Goal: Task Accomplishment & Management: Complete application form

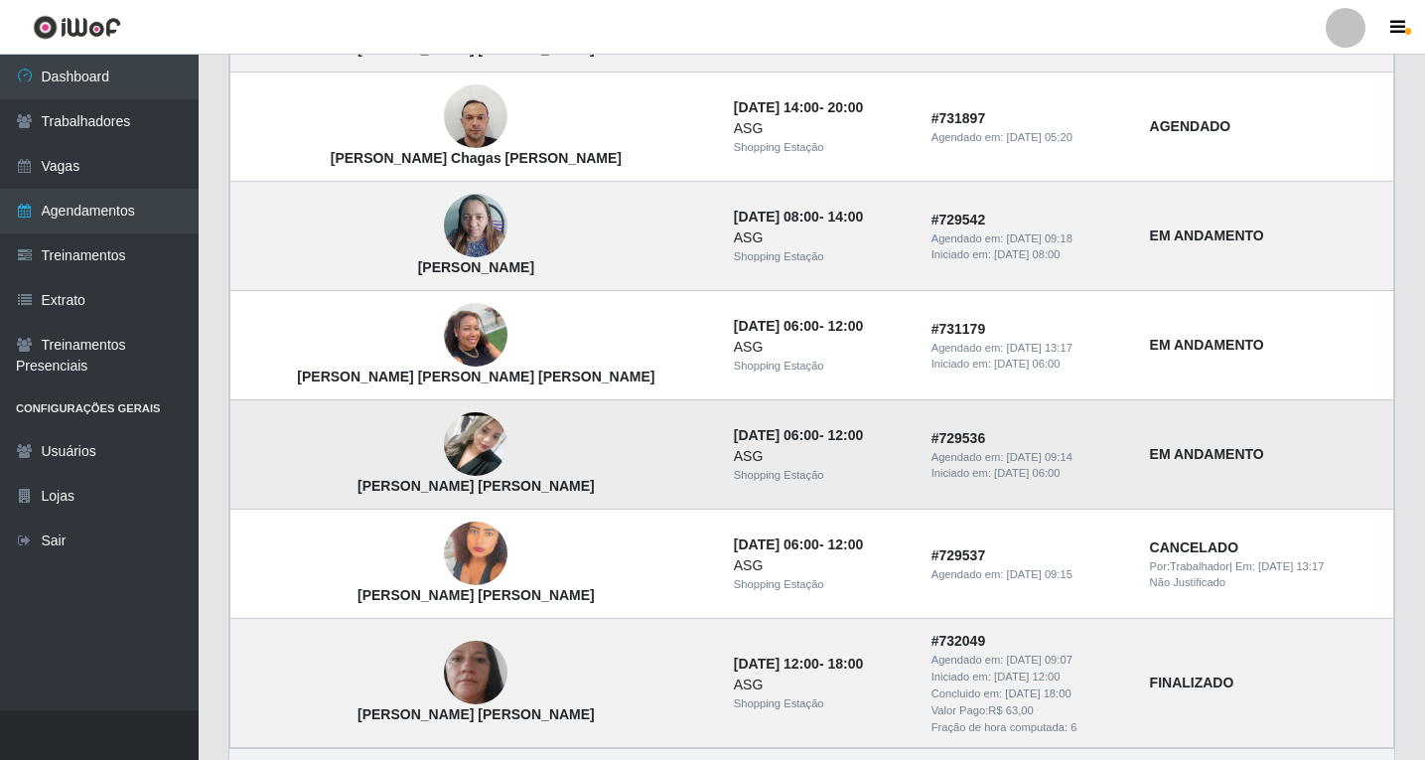
scroll to position [1334, 0]
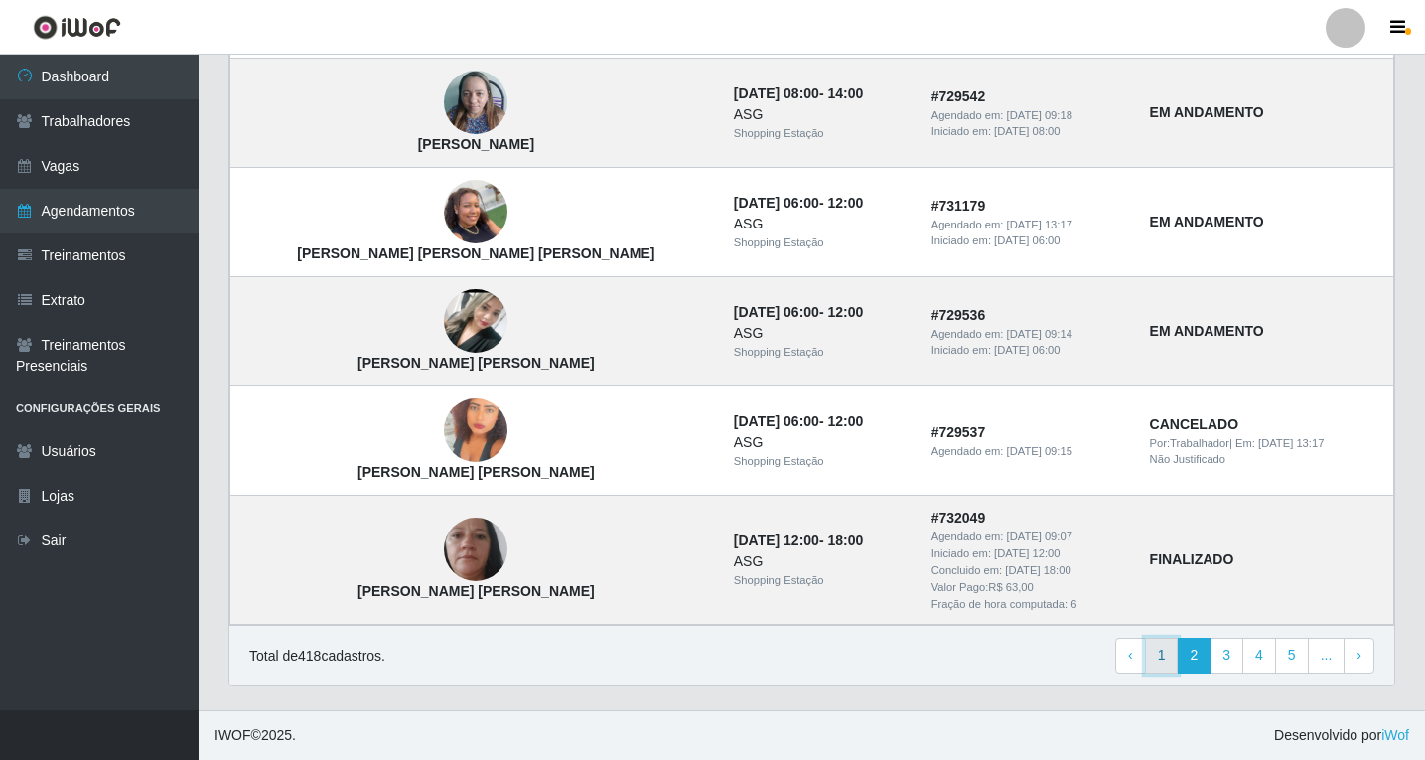
click at [1179, 654] on link "1" at bounding box center [1162, 656] width 34 height 36
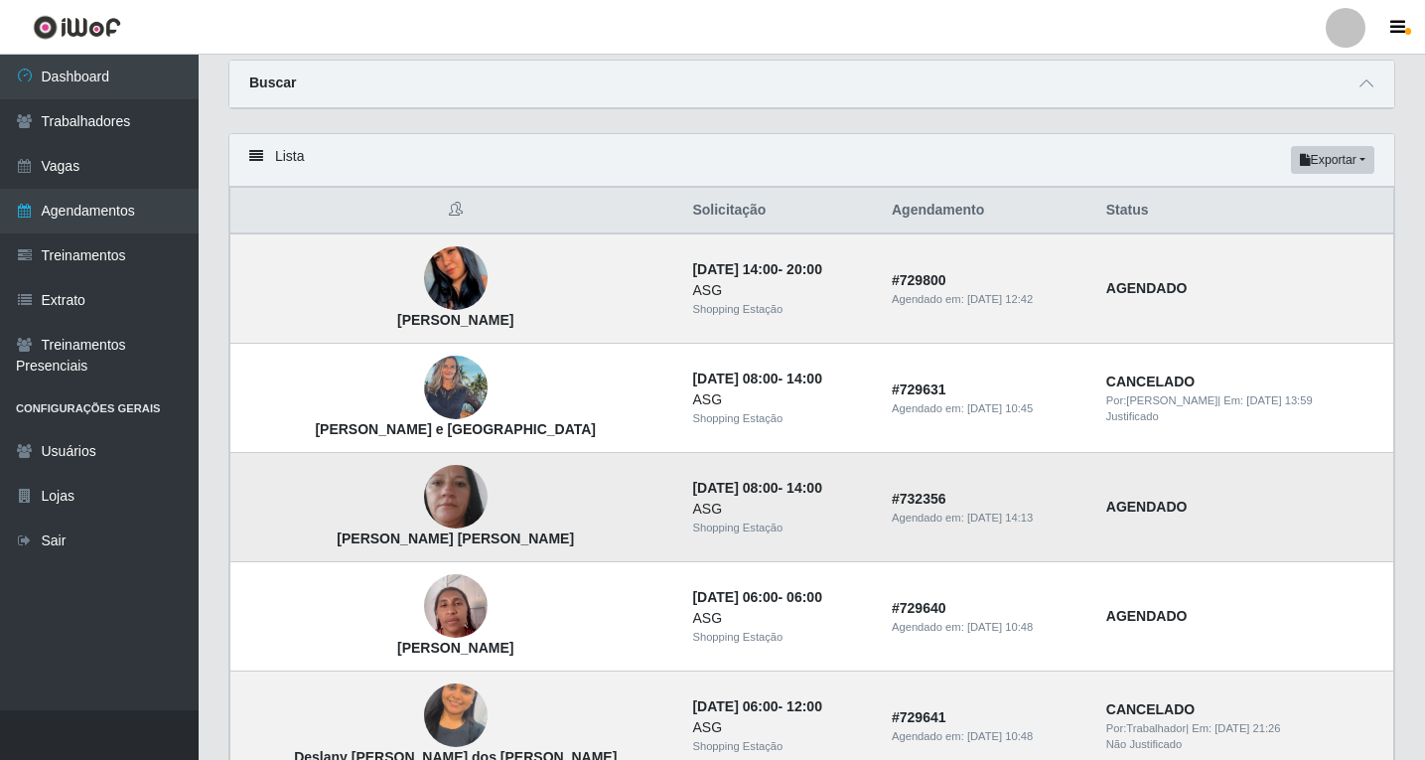
scroll to position [99, 0]
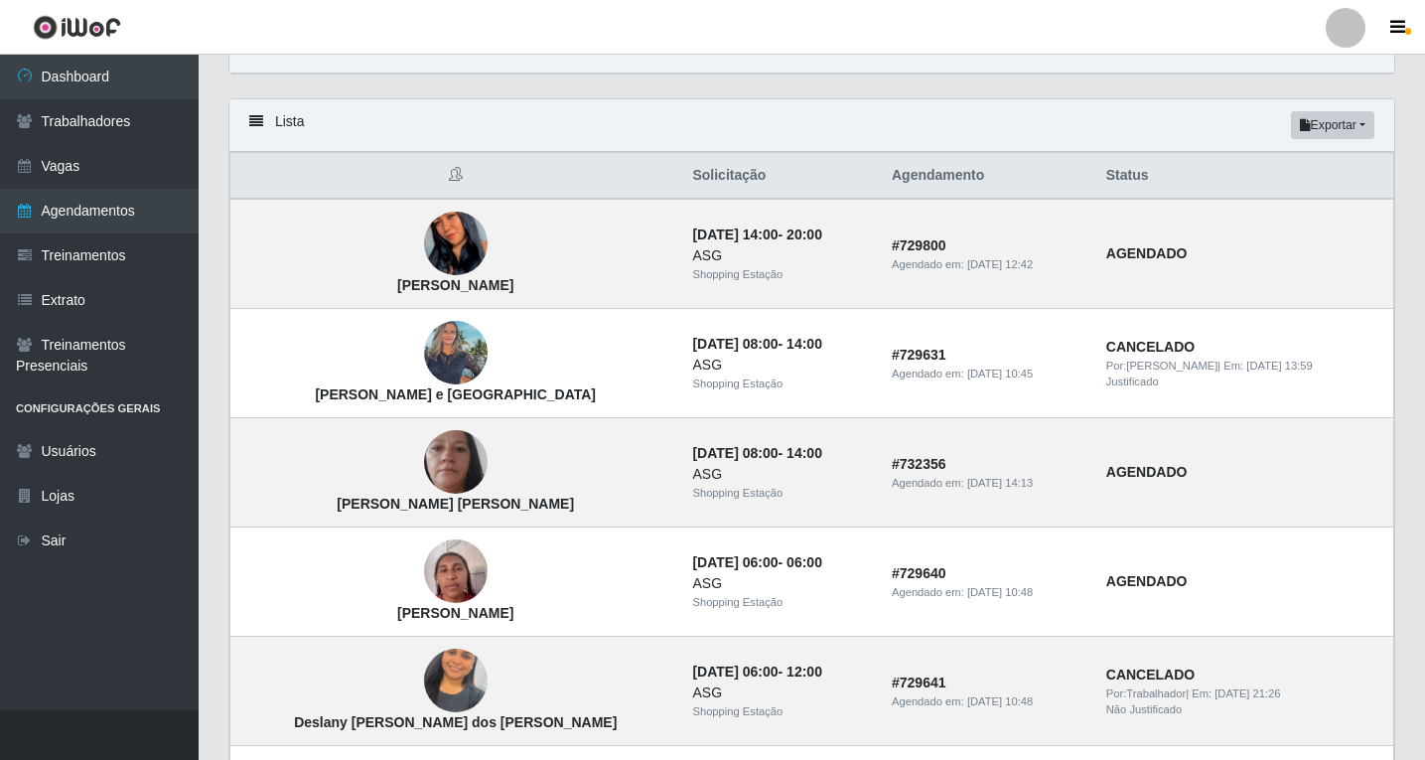
click at [167, 629] on ul "Dashboard Trabalhadores Vagas Agendamentos Treinamentos Extrato Treinamentos Pr…" at bounding box center [99, 382] width 199 height 655
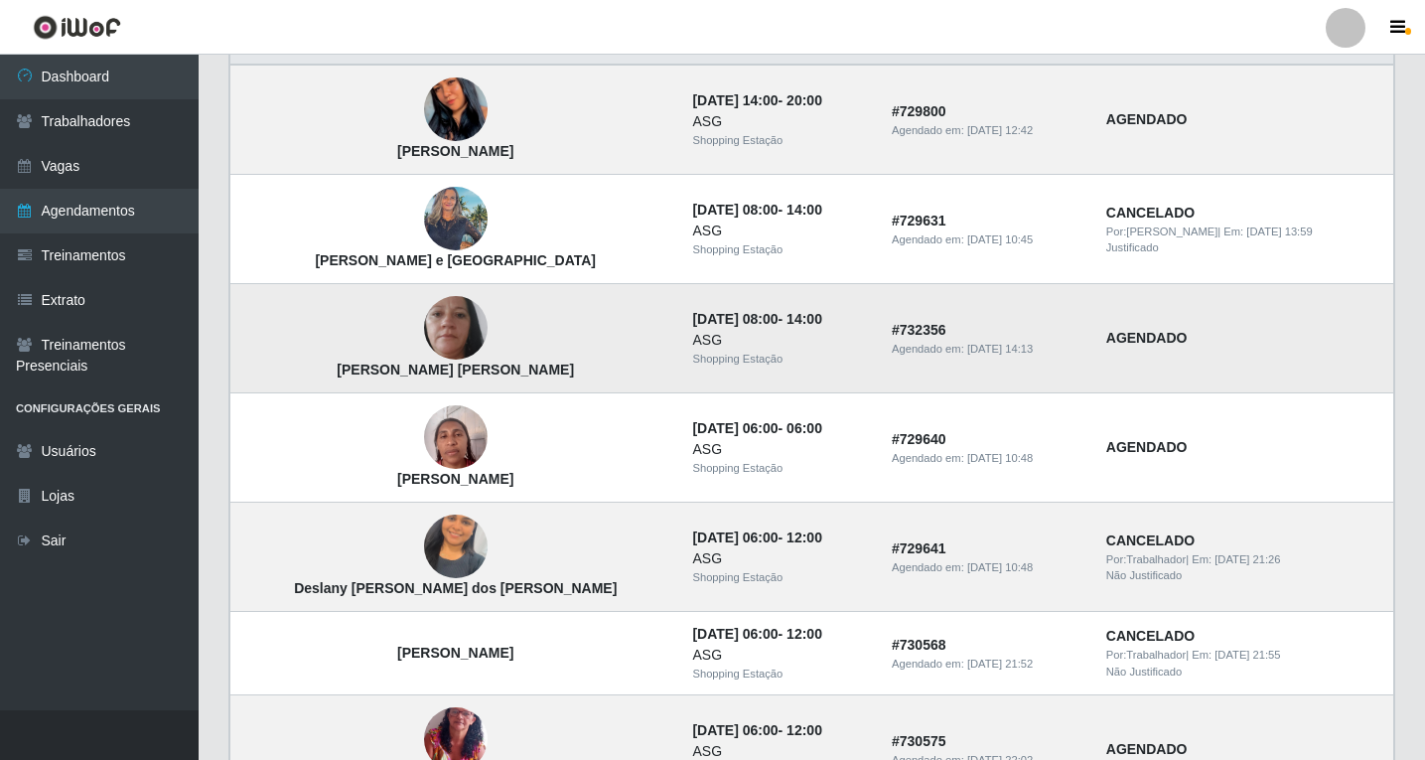
scroll to position [199, 0]
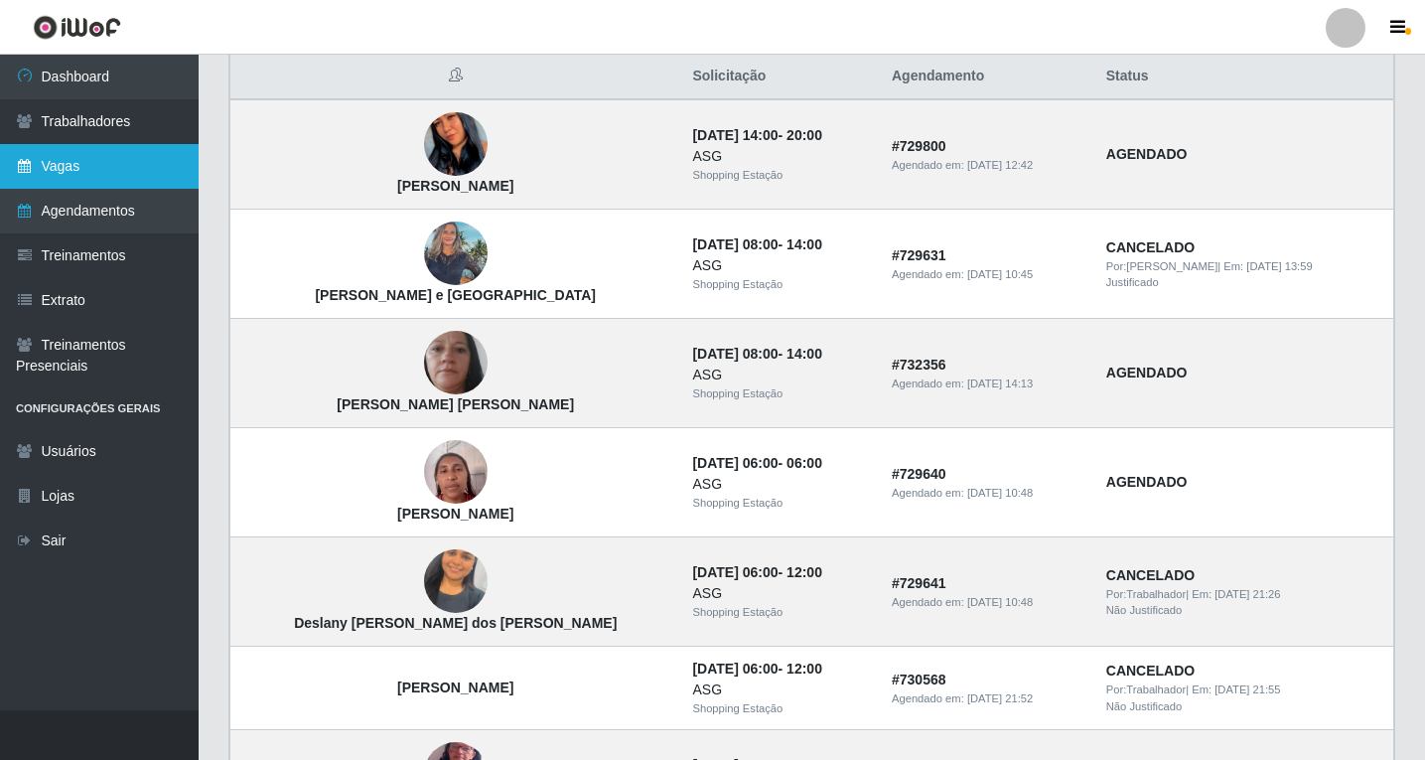
click at [83, 165] on link "Vagas" at bounding box center [99, 166] width 199 height 45
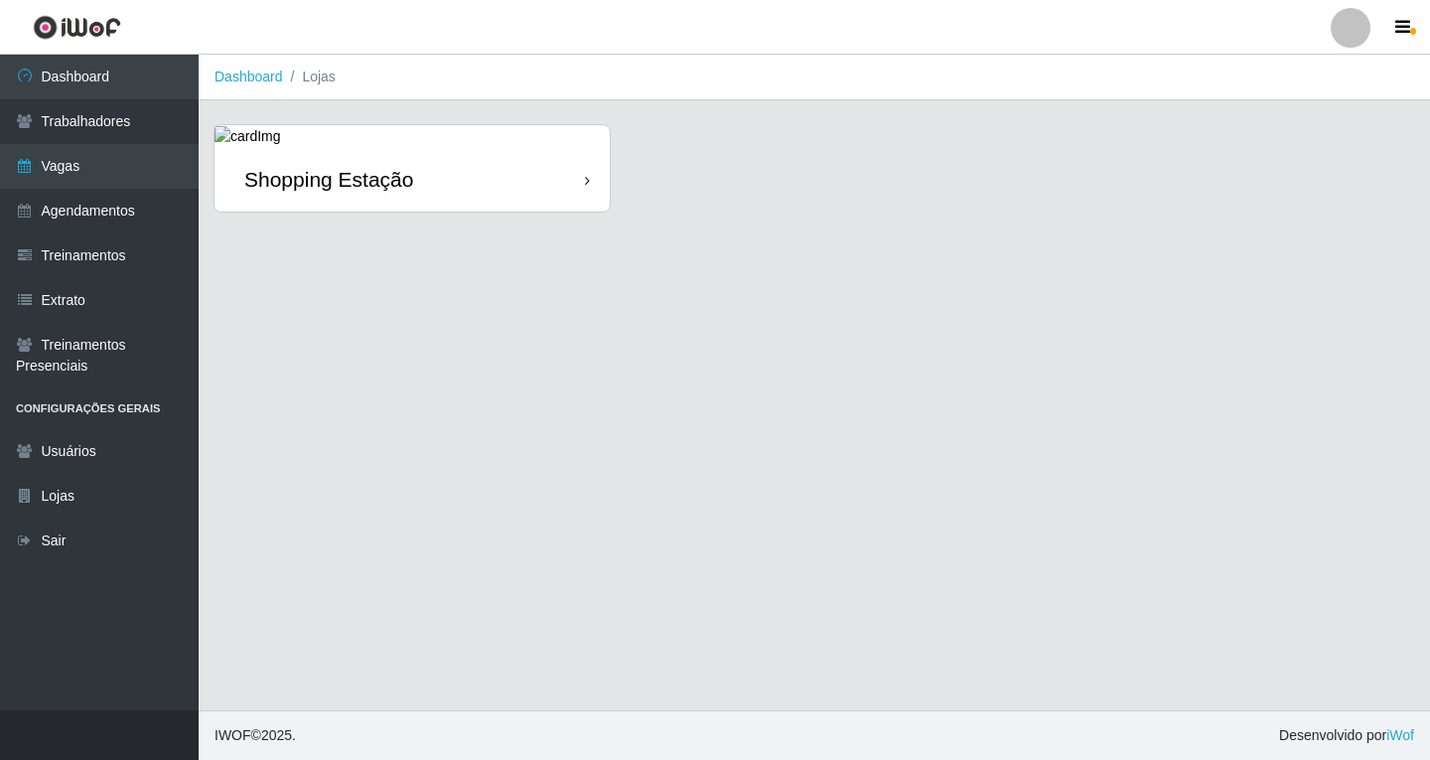
click at [413, 185] on div "Shopping Estação" at bounding box center [412, 179] width 395 height 65
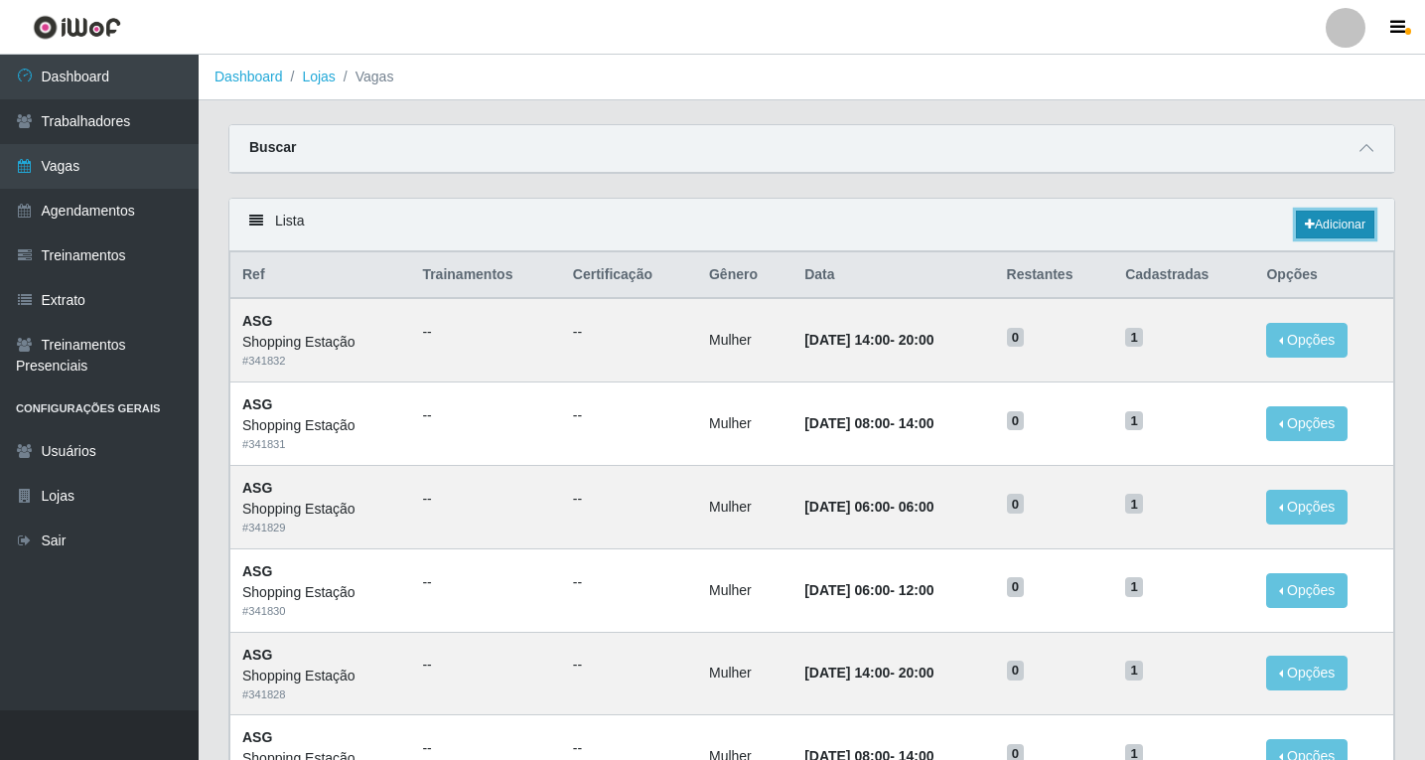
click at [1316, 224] on link "Adicionar" at bounding box center [1335, 225] width 78 height 28
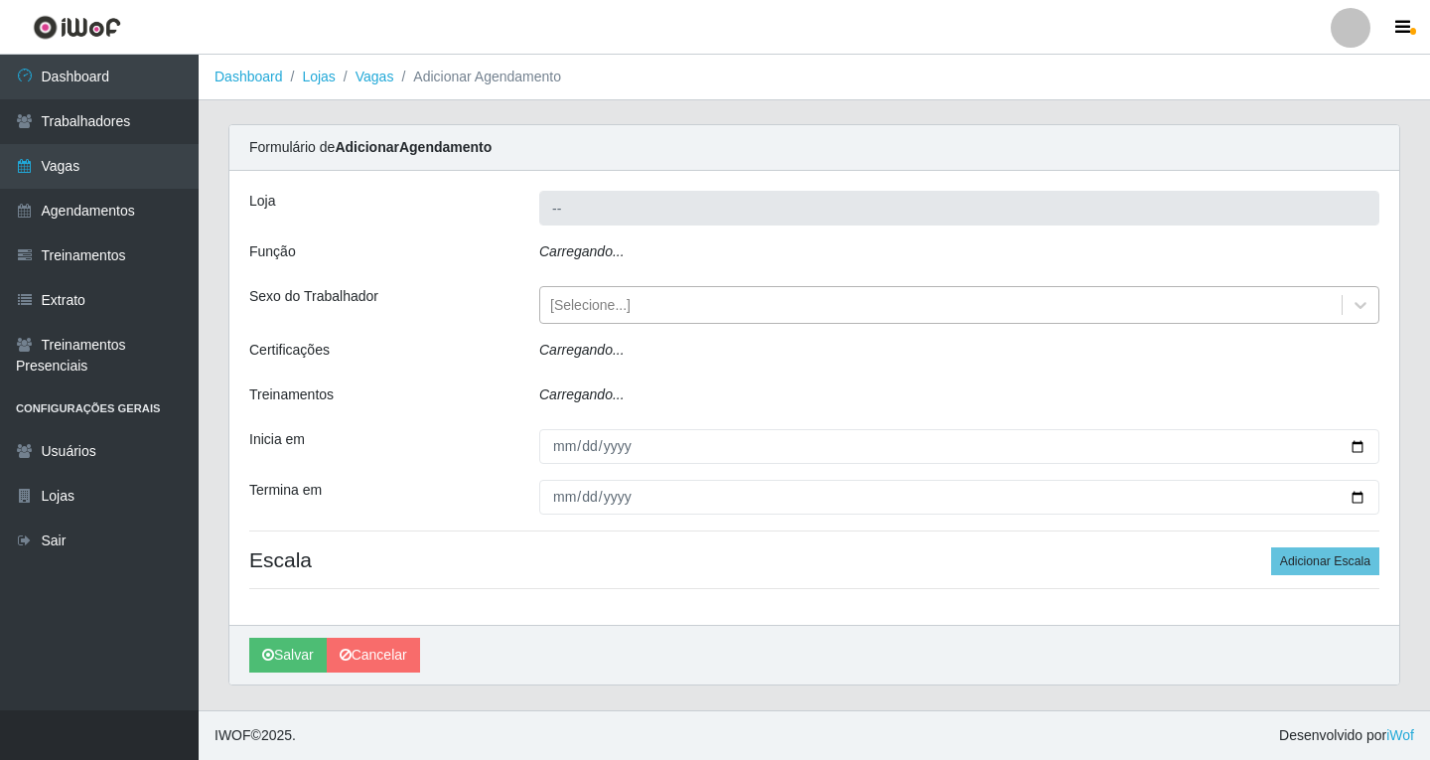
type input "Shopping Estação"
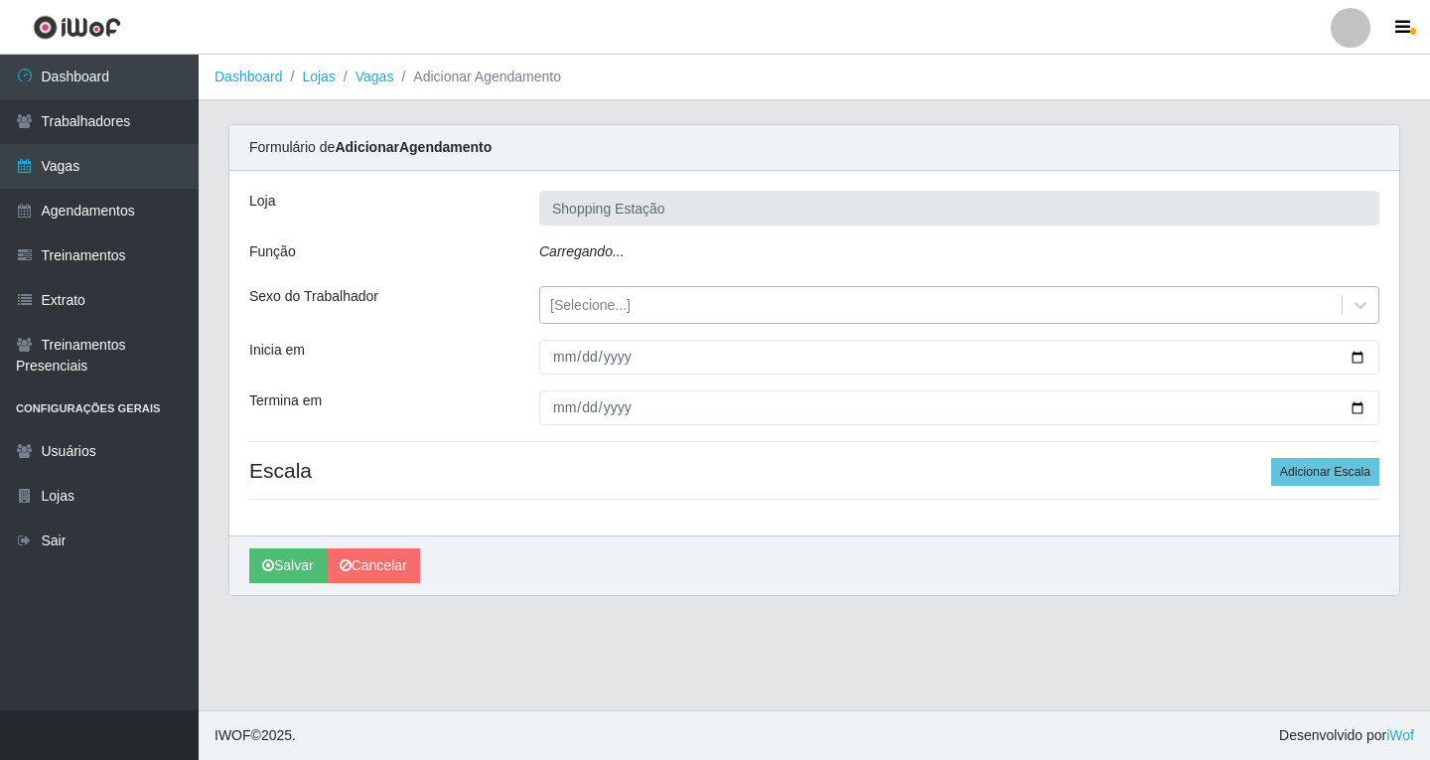
click at [587, 304] on div "[Selecione...]" at bounding box center [590, 305] width 80 height 21
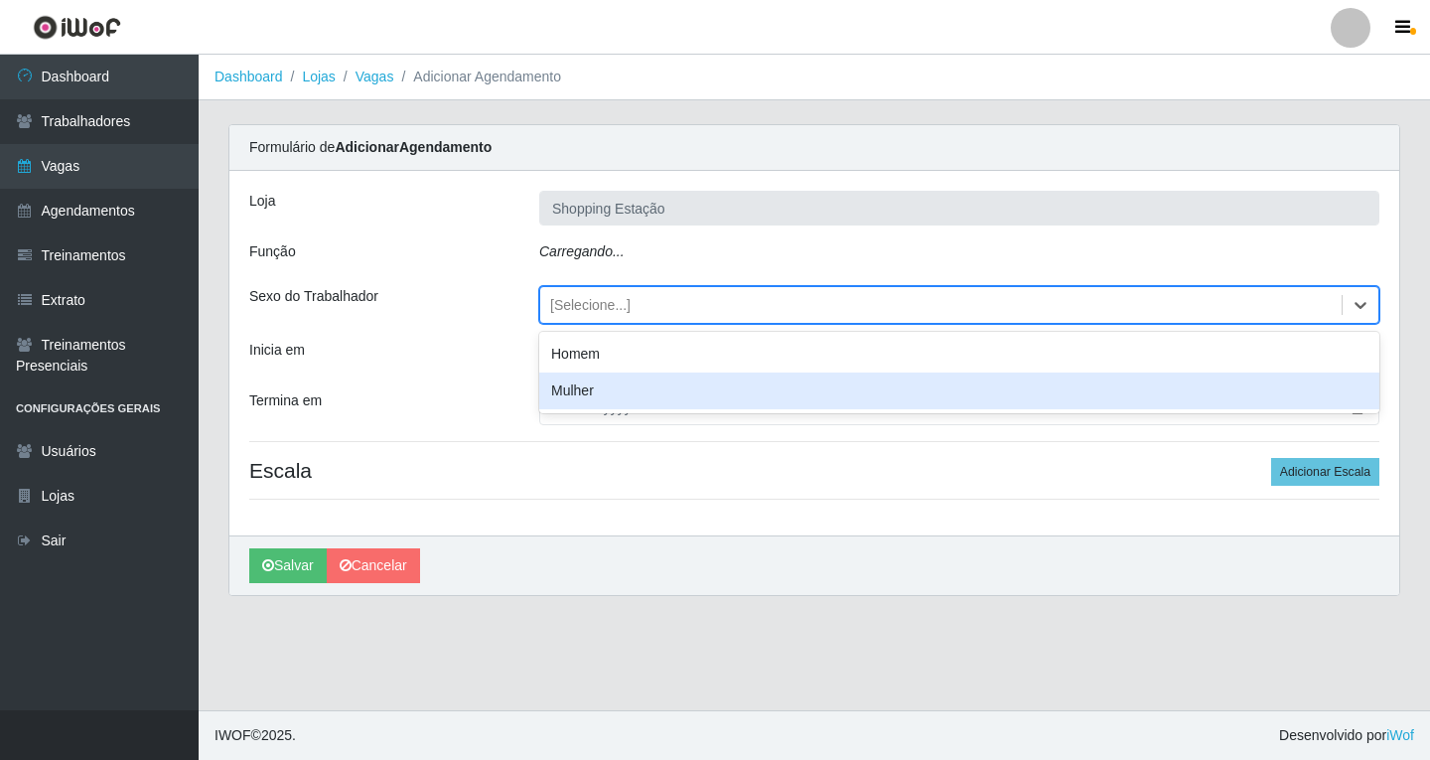
click at [577, 384] on div "Mulher" at bounding box center [959, 390] width 840 height 37
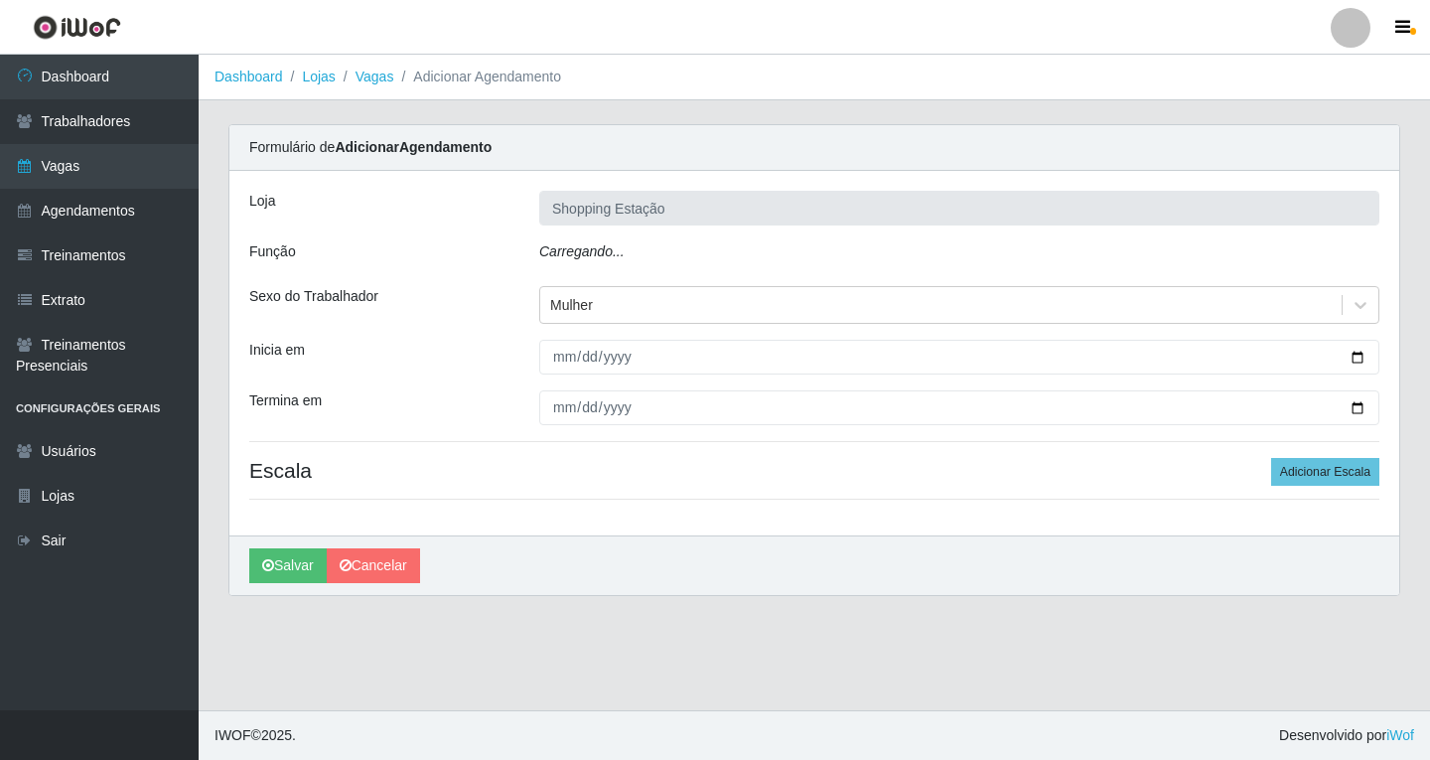
click at [587, 254] on icon "Carregando..." at bounding box center [581, 251] width 85 height 16
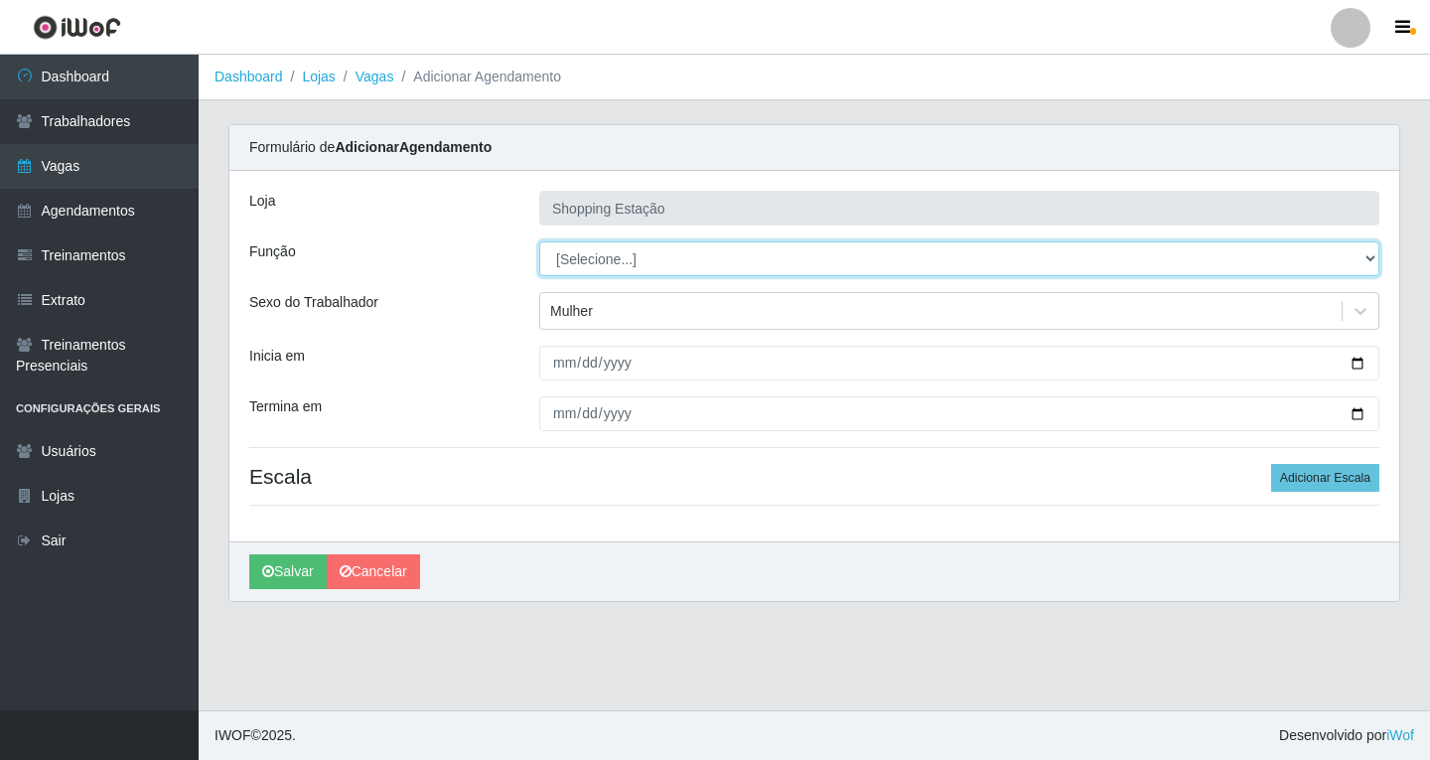
click at [588, 254] on select "[Selecione...] ASG ASG + ASG ++ Operador de Caixa Operador de Caixa + Operador …" at bounding box center [959, 258] width 840 height 35
select select "16"
click at [539, 241] on select "[Selecione...] ASG ASG + ASG ++ Operador de Caixa Operador de Caixa + Operador …" at bounding box center [959, 258] width 840 height 35
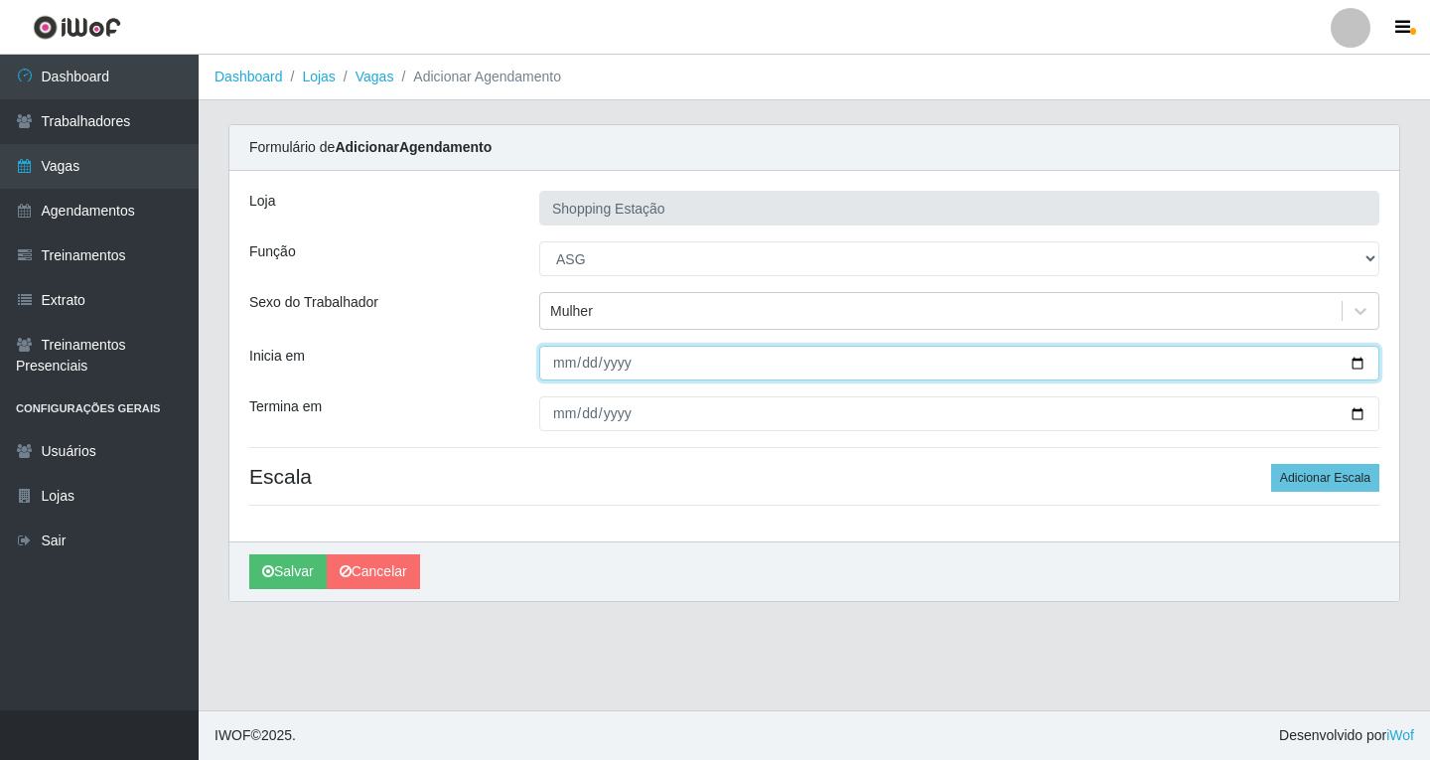
click at [561, 368] on input "Inicia em" at bounding box center [959, 363] width 840 height 35
type input "[DATE]"
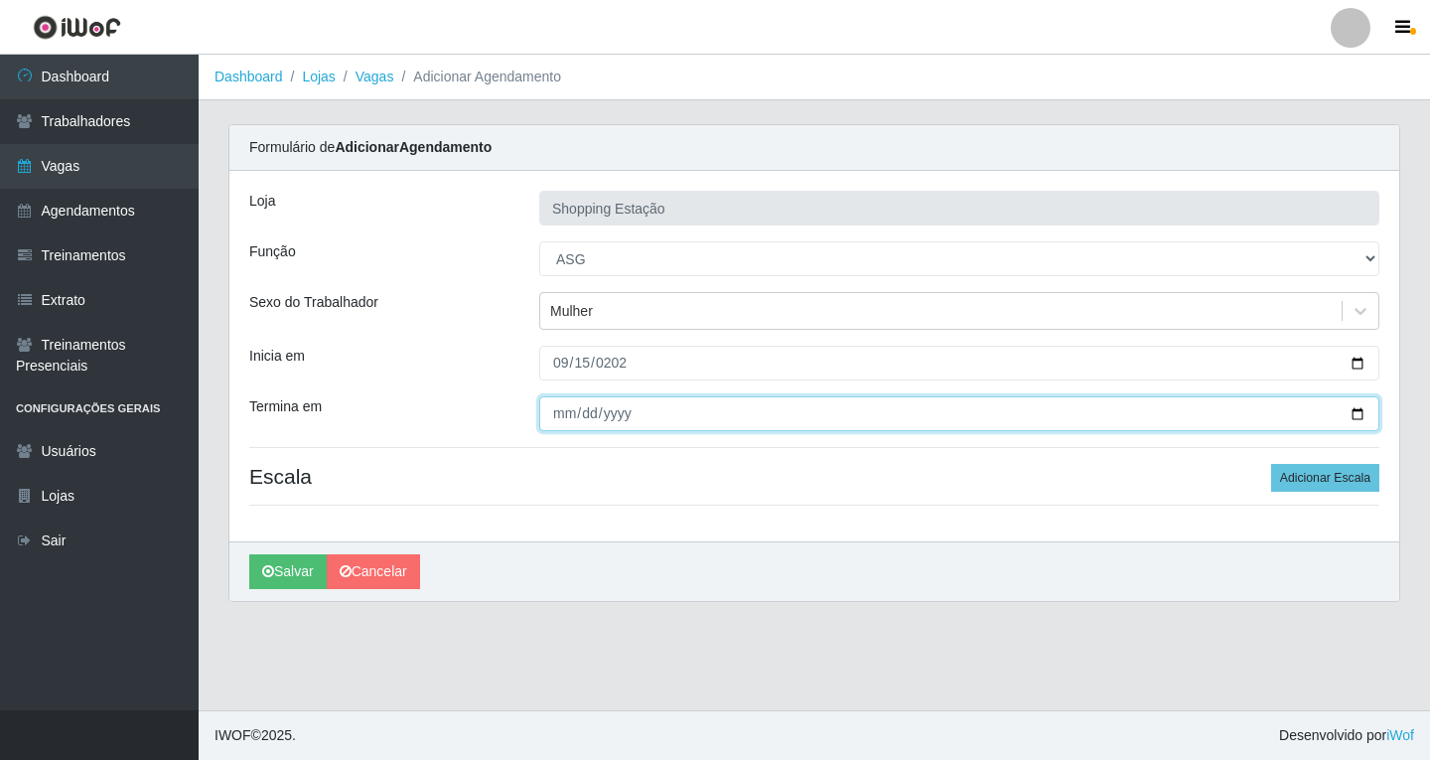
click at [564, 409] on input "Termina em" at bounding box center [959, 413] width 840 height 35
type input "[DATE]"
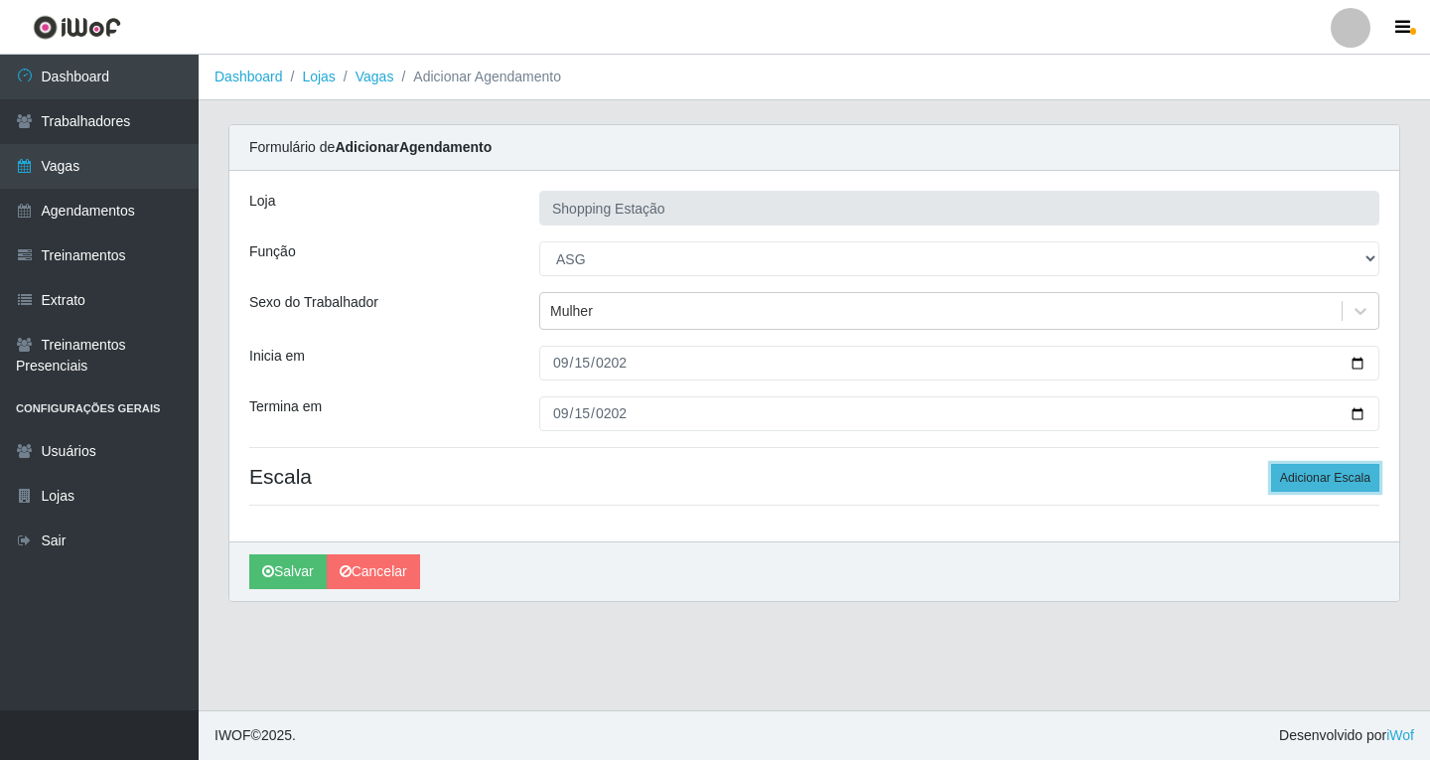
click at [1304, 475] on button "Adicionar Escala" at bounding box center [1325, 478] width 108 height 28
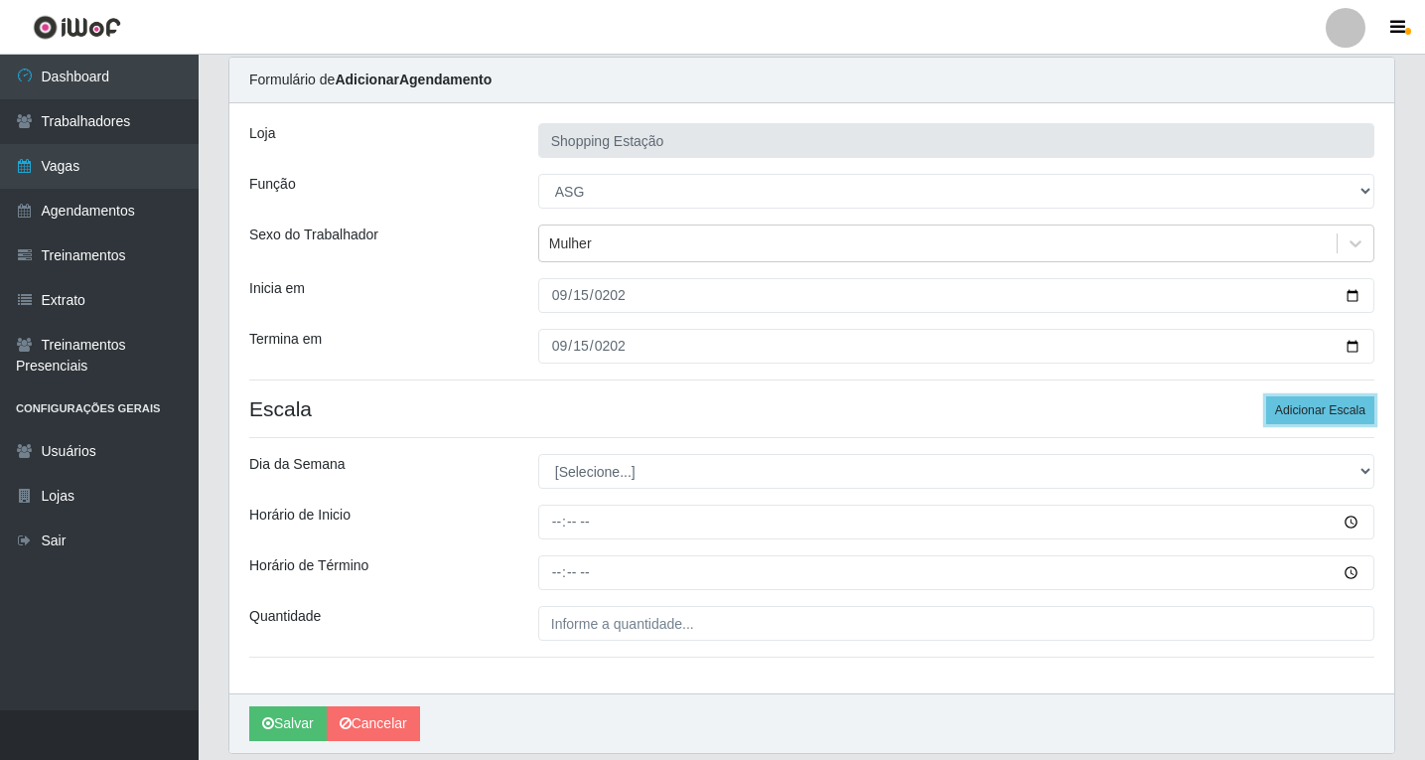
scroll to position [135, 0]
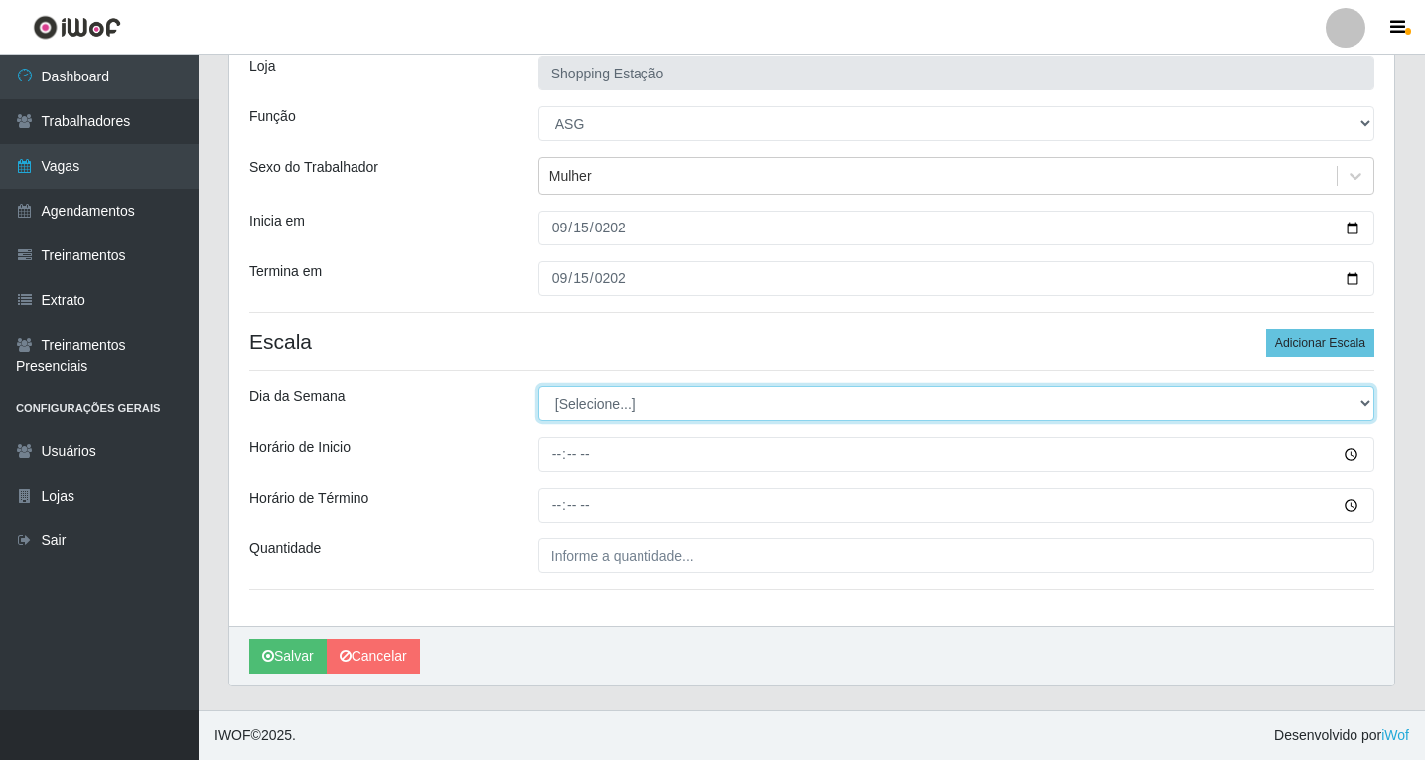
click at [576, 394] on select "[Selecione...] Segunda Terça Quarta Quinta Sexta Sábado Domingo" at bounding box center [956, 403] width 836 height 35
click at [582, 401] on select "[Selecione...] Segunda Terça Quarta Quinta Sexta Sábado Domingo" at bounding box center [956, 403] width 836 height 35
select select "1"
click at [538, 386] on select "[Selecione...] Segunda Terça Quarta Quinta Sexta Sábado Domingo" at bounding box center [956, 403] width 836 height 35
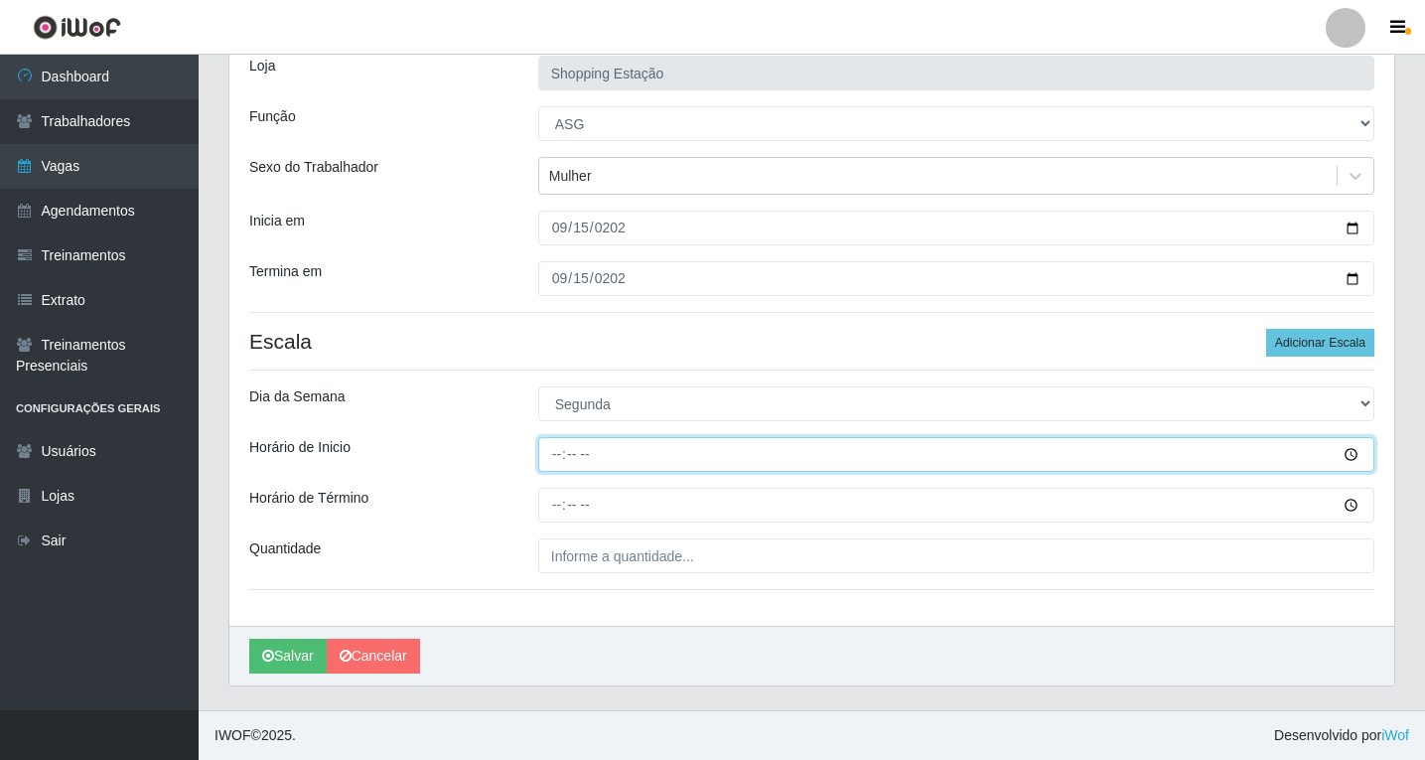
click at [559, 458] on input "Horário de Inicio" at bounding box center [956, 454] width 836 height 35
type input "06:00"
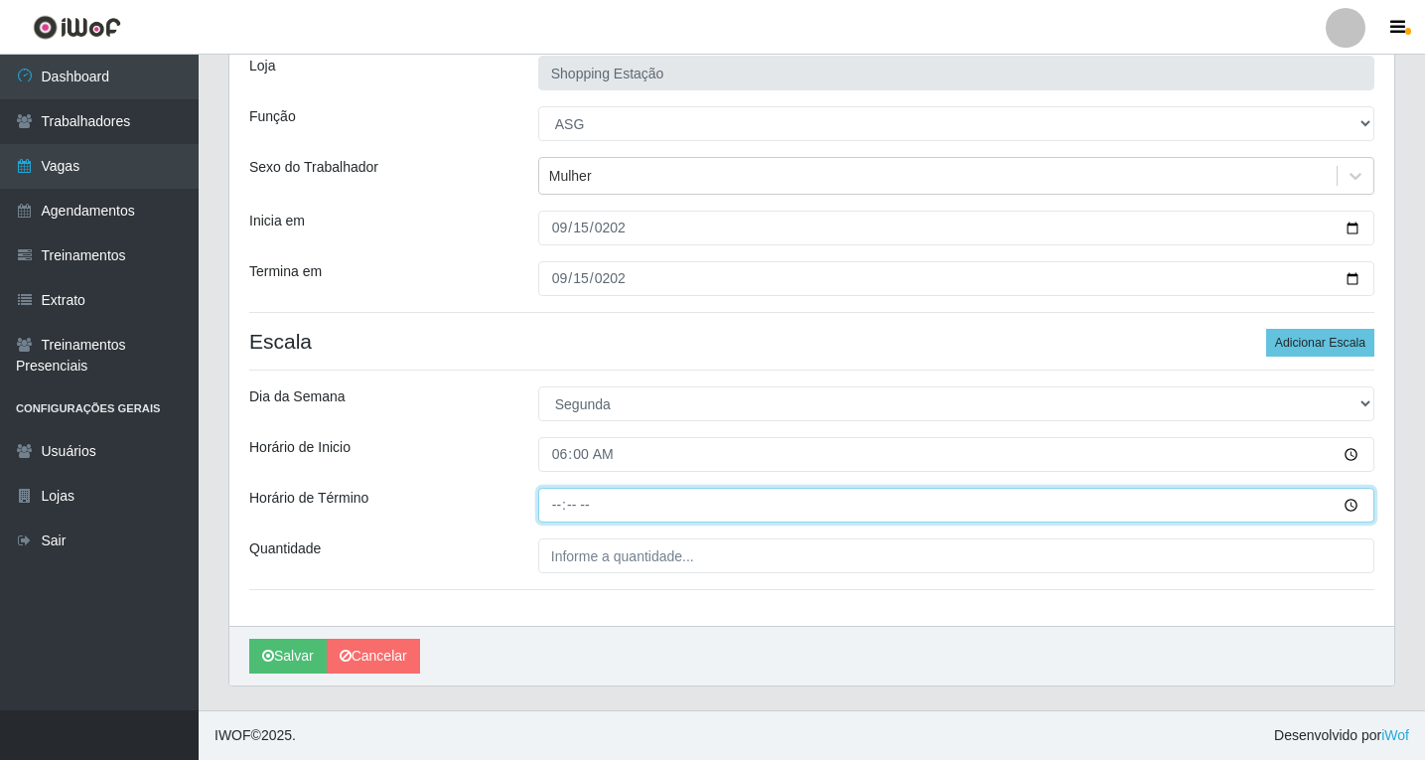
click at [558, 503] on input "Horário de Término" at bounding box center [956, 505] width 836 height 35
type input "12:00"
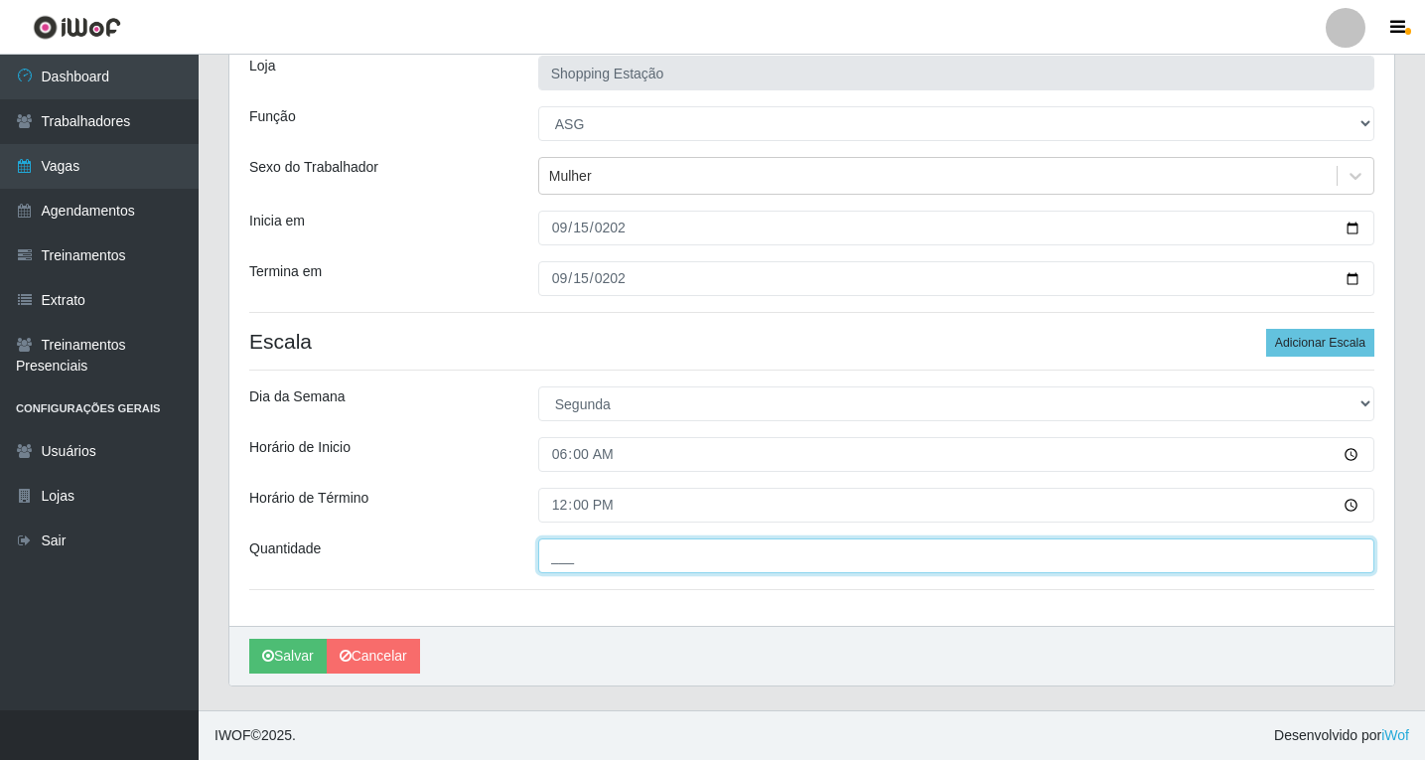
click at [572, 549] on input "___" at bounding box center [956, 555] width 836 height 35
type input "1__"
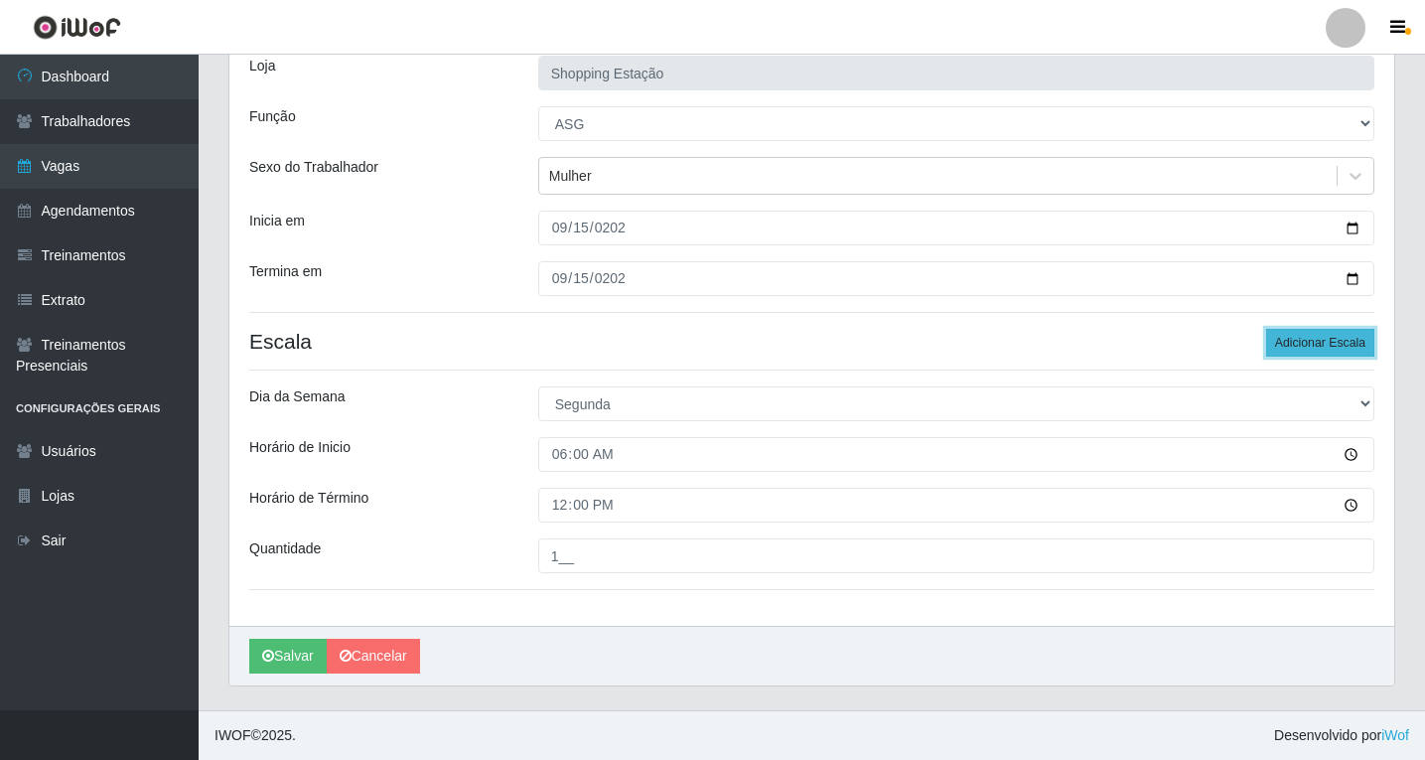
click at [1319, 338] on button "Adicionar Escala" at bounding box center [1320, 343] width 108 height 28
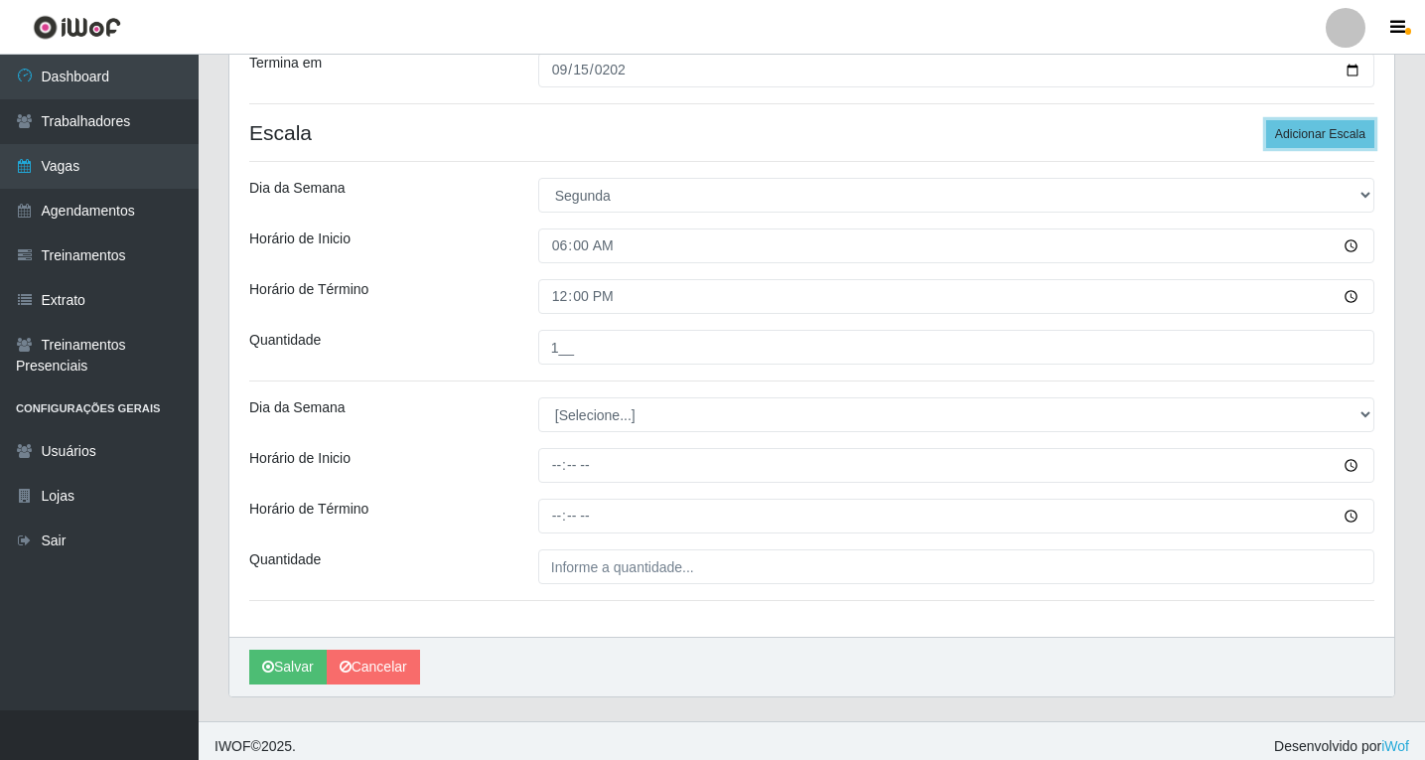
scroll to position [355, 0]
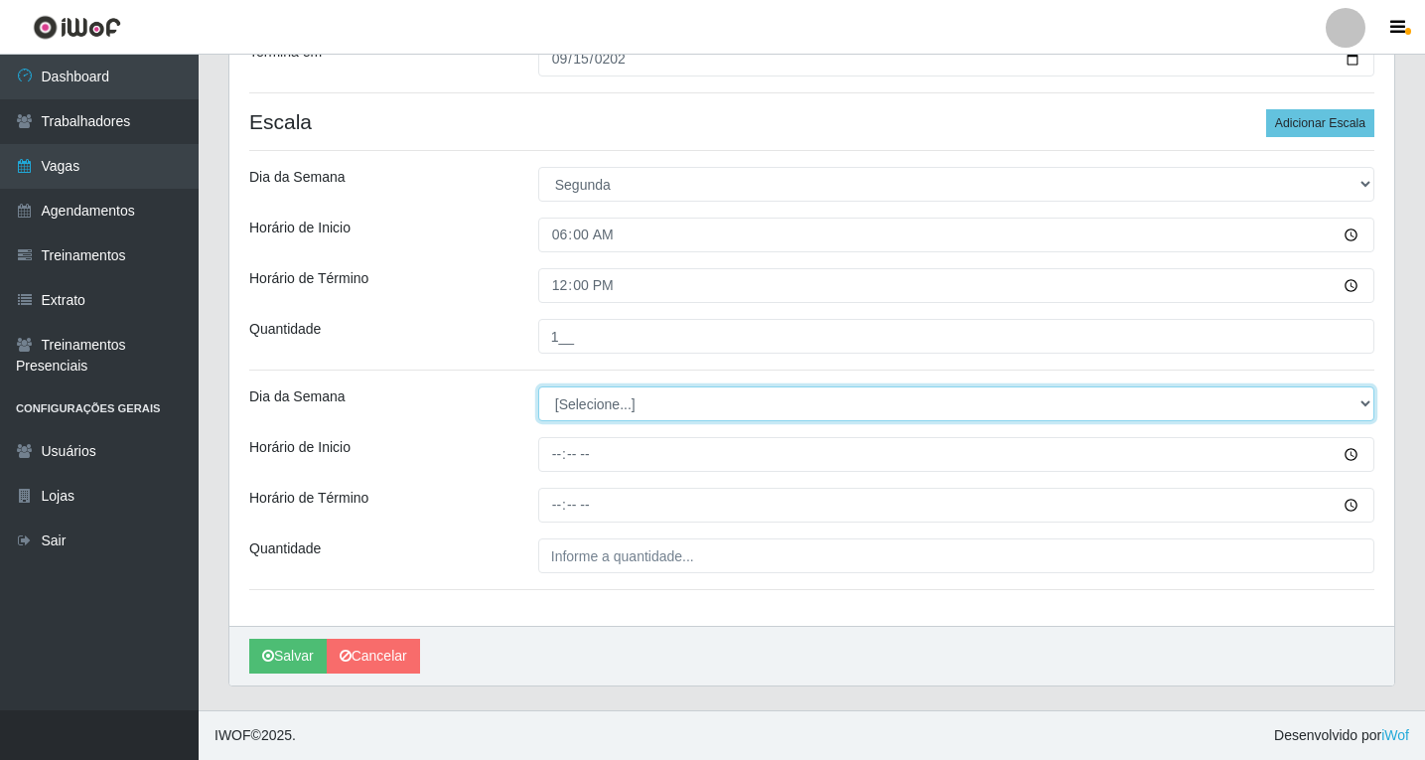
click at [577, 411] on select "[Selecione...] Segunda Terça Quarta Quinta Sexta Sábado Domingo" at bounding box center [956, 403] width 836 height 35
select select "1"
click at [538, 386] on select "[Selecione...] Segunda Terça Quarta Quinta Sexta Sábado Domingo" at bounding box center [956, 403] width 836 height 35
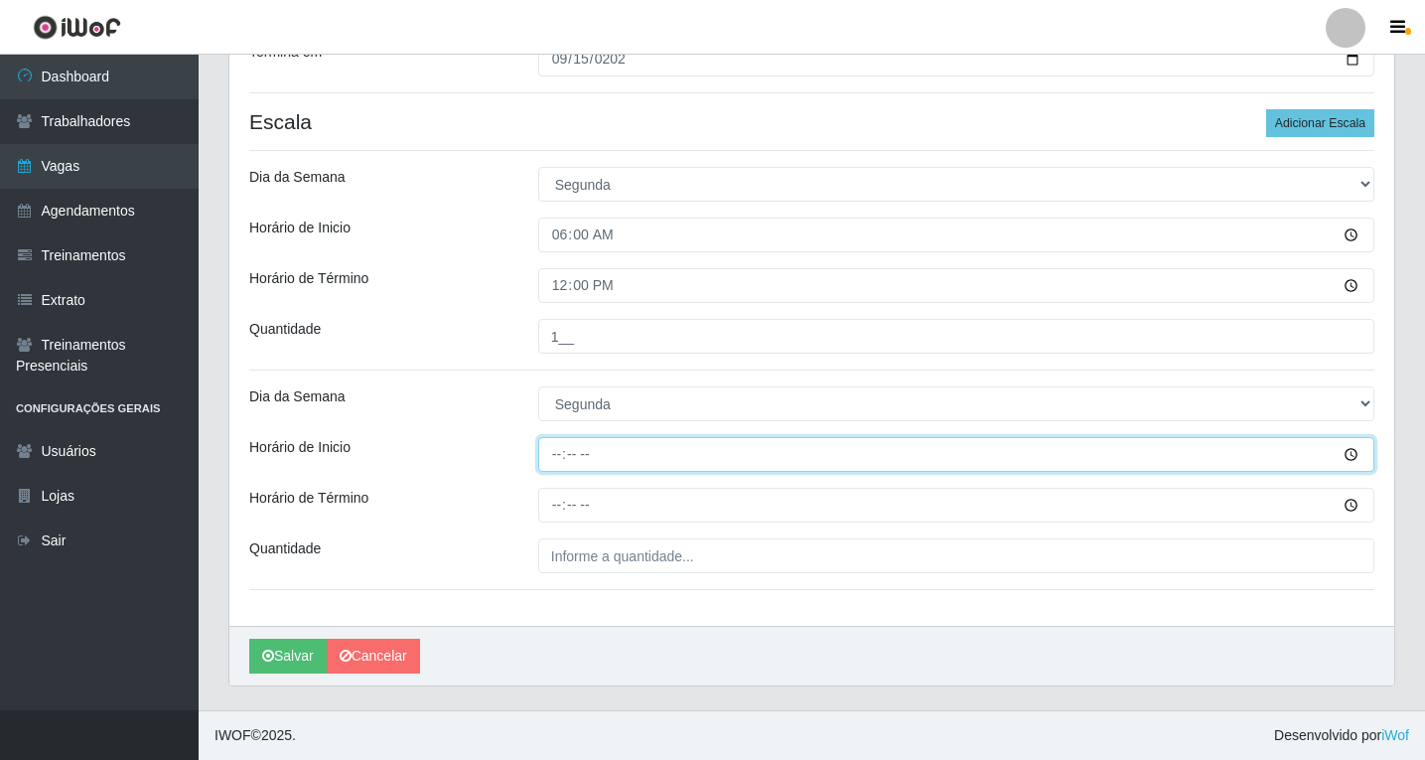
click at [561, 463] on input "Horário de Inicio" at bounding box center [956, 454] width 836 height 35
type input "06:00"
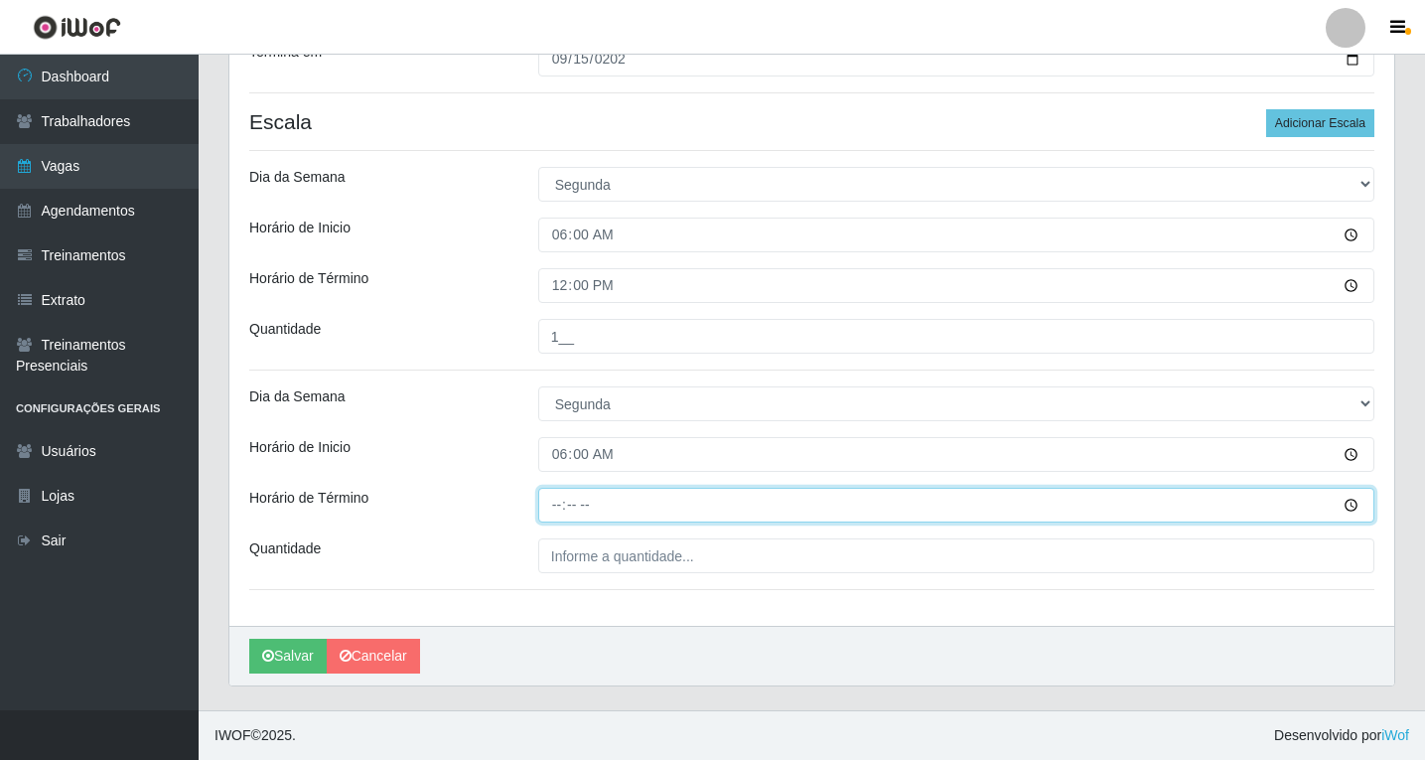
click at [550, 504] on input "Horário de Término" at bounding box center [956, 505] width 836 height 35
type input "12:00"
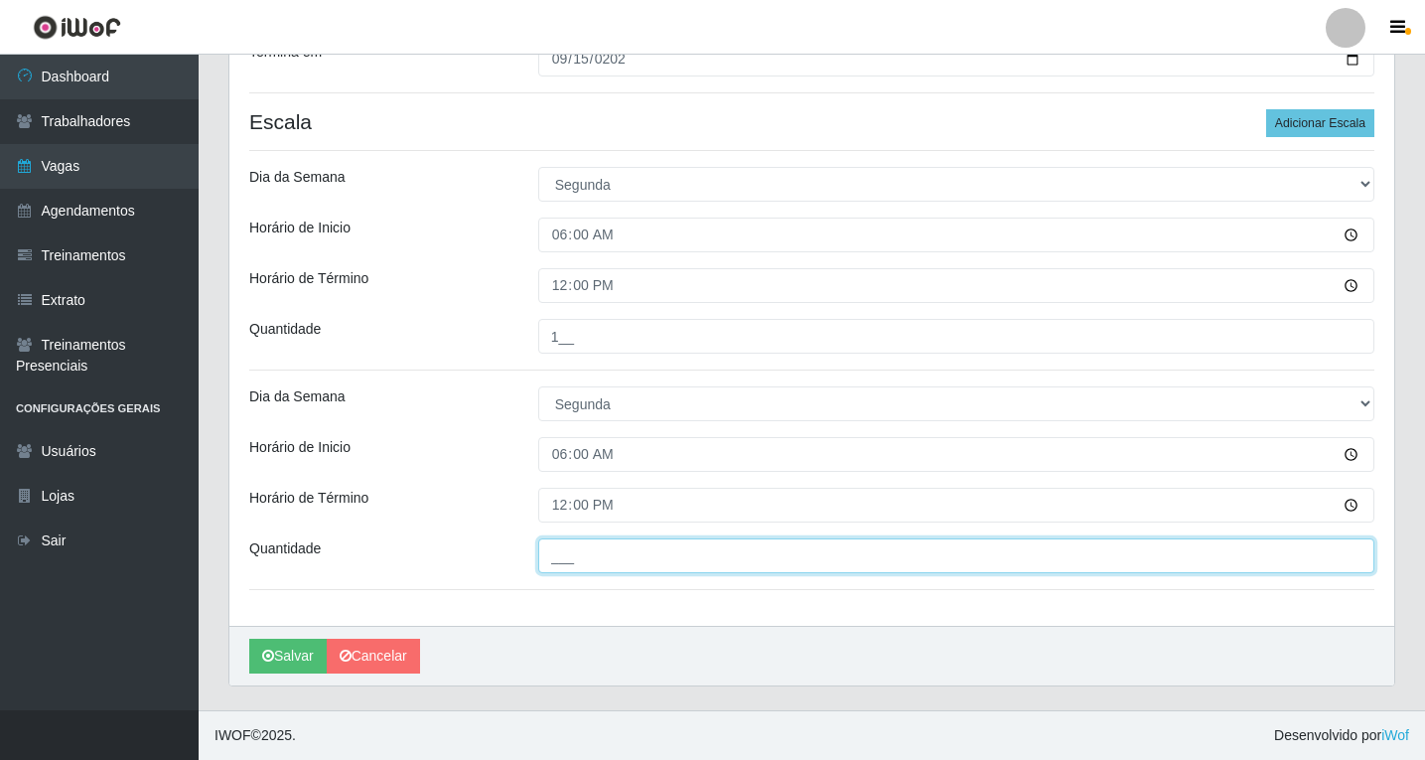
click at [565, 550] on input "___" at bounding box center [956, 555] width 836 height 35
type input "1__"
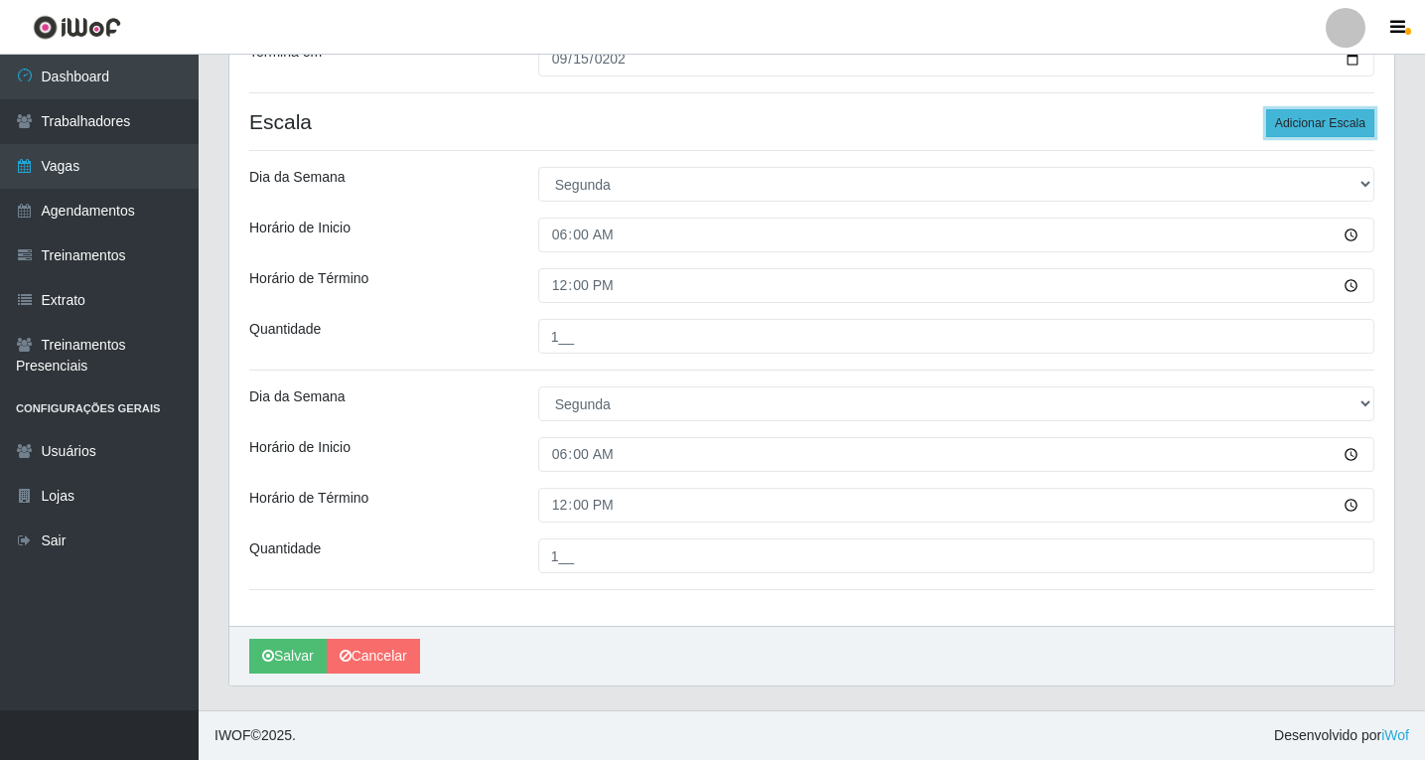
click at [1312, 130] on button "Adicionar Escala" at bounding box center [1320, 123] width 108 height 28
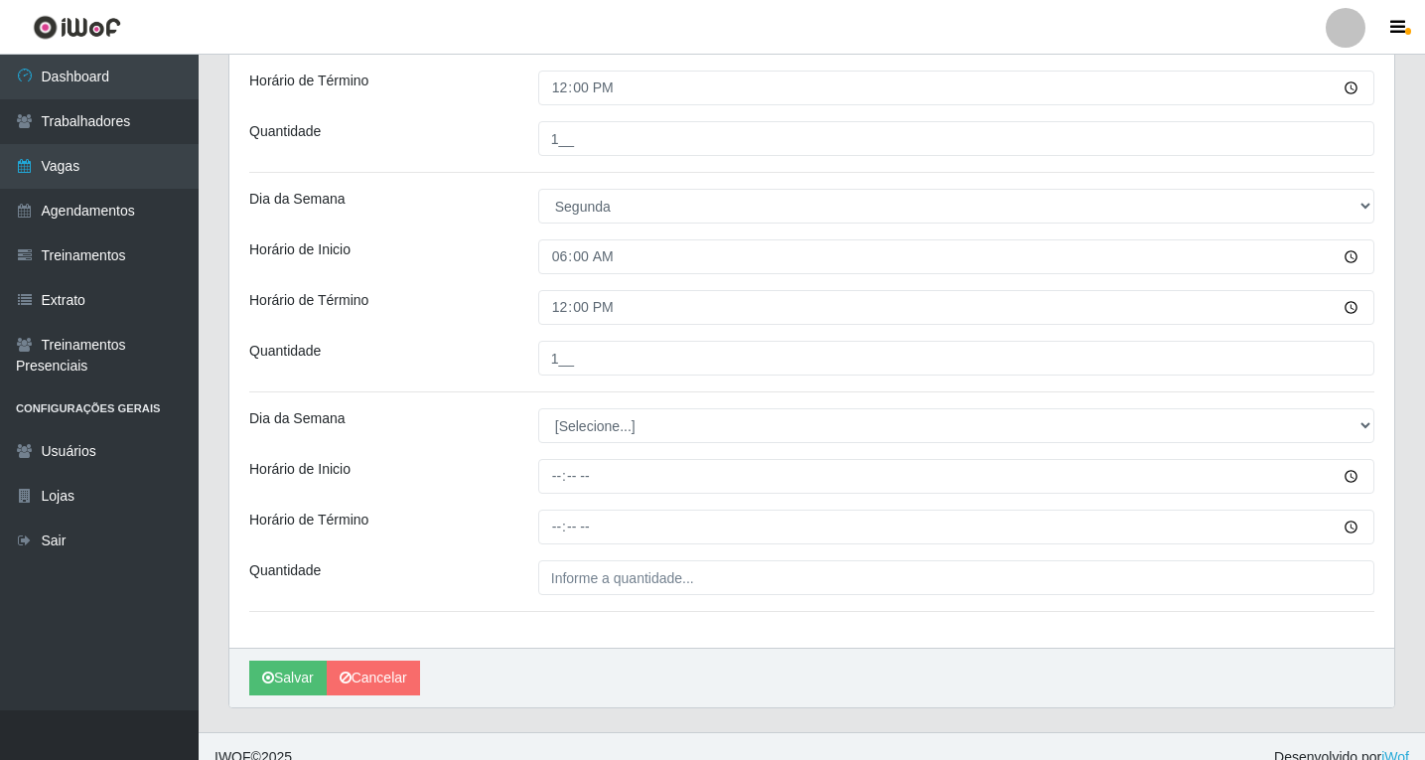
scroll to position [574, 0]
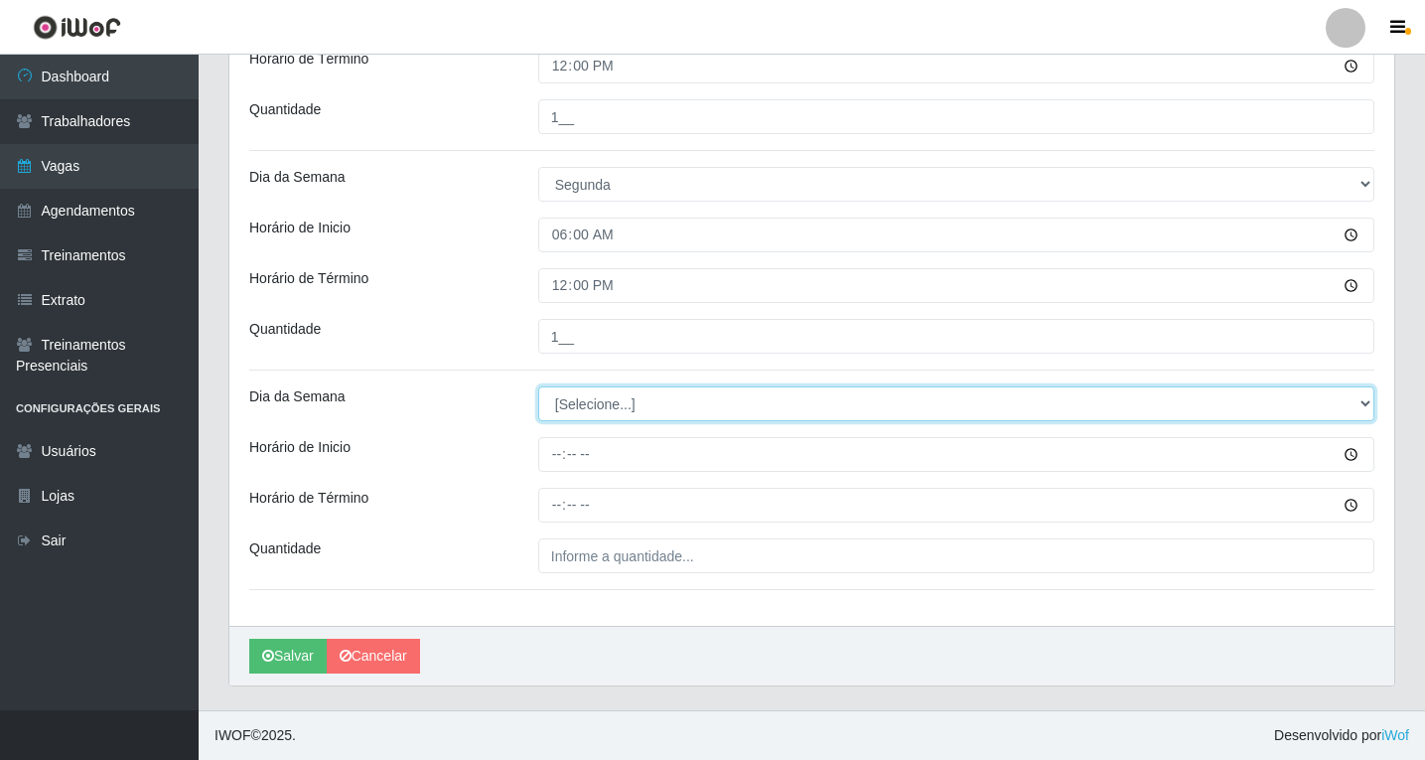
click at [576, 404] on select "[Selecione...] Segunda Terça Quarta Quinta Sexta Sábado Domingo" at bounding box center [956, 403] width 836 height 35
select select "1"
click at [538, 386] on select "[Selecione...] Segunda Terça Quarta Quinta Sexta Sábado Domingo" at bounding box center [956, 403] width 836 height 35
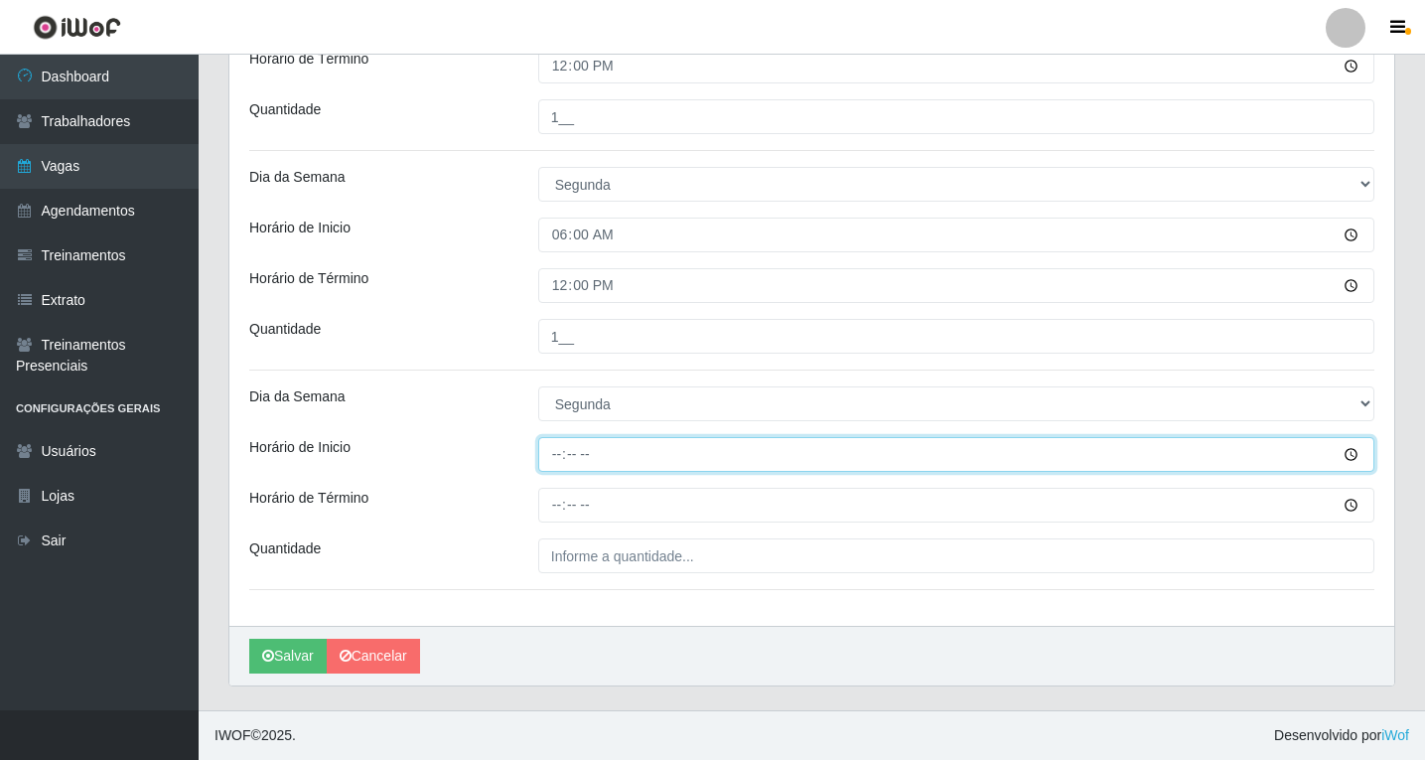
click at [557, 459] on input "Horário de Inicio" at bounding box center [956, 454] width 836 height 35
type input "08:00"
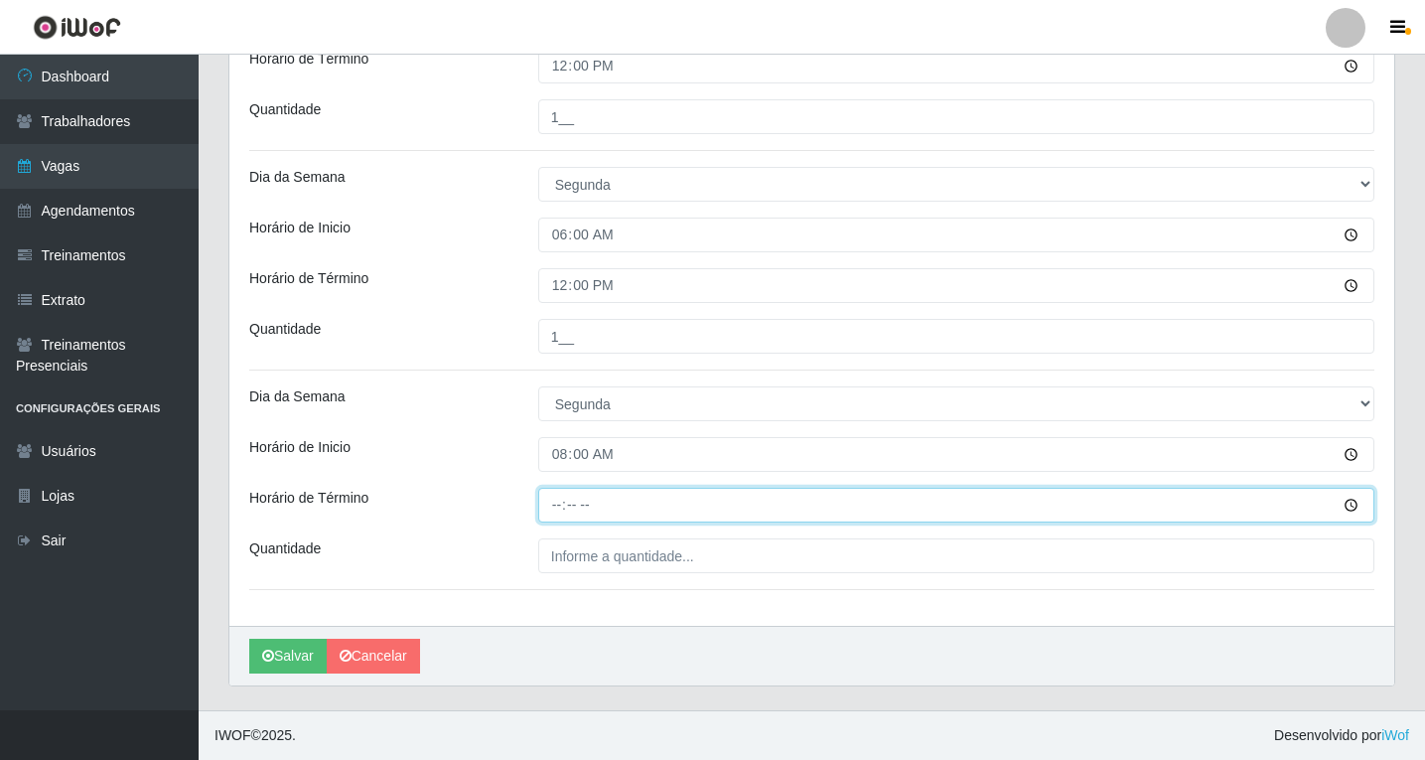
click at [556, 506] on input "Horário de Término" at bounding box center [956, 505] width 836 height 35
type input "14:00"
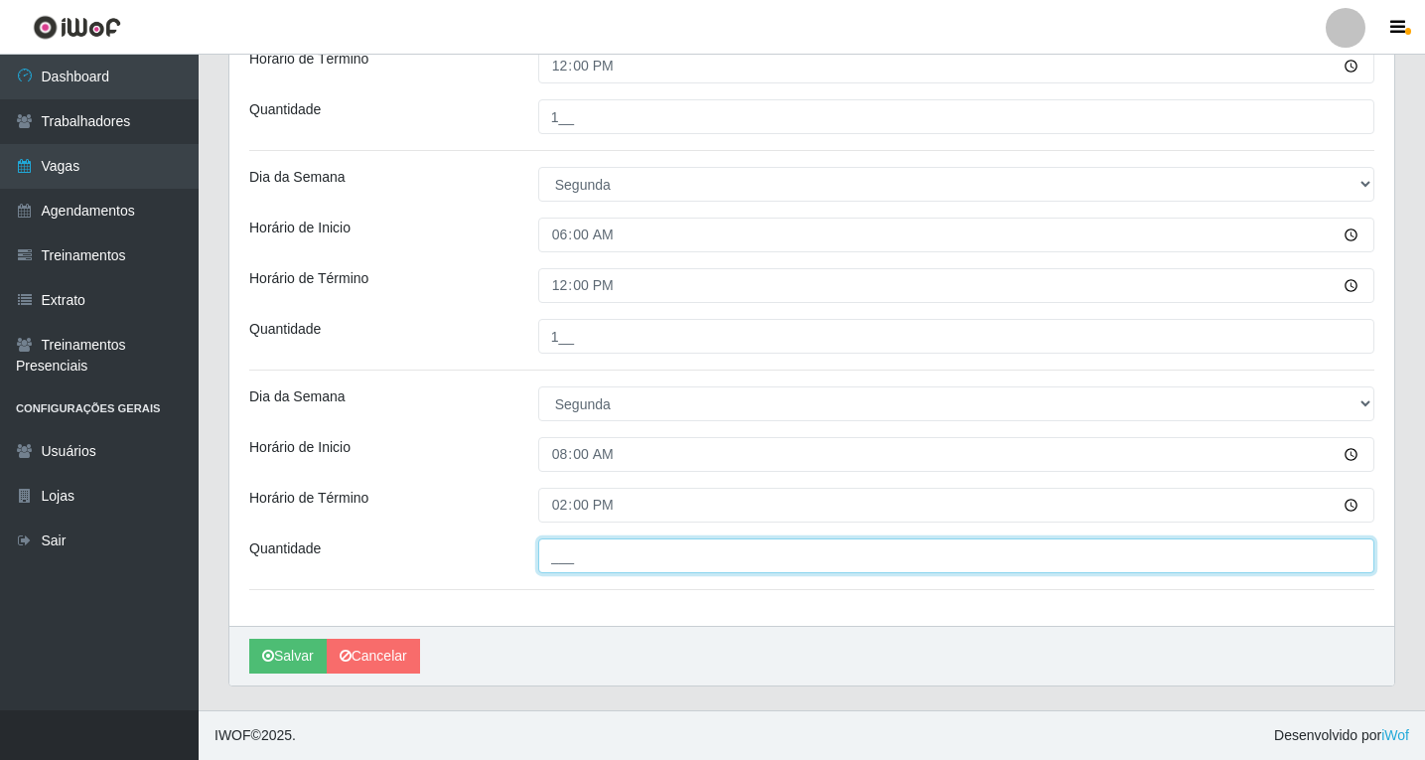
click at [590, 560] on input "___" at bounding box center [956, 555] width 836 height 35
type input "1__"
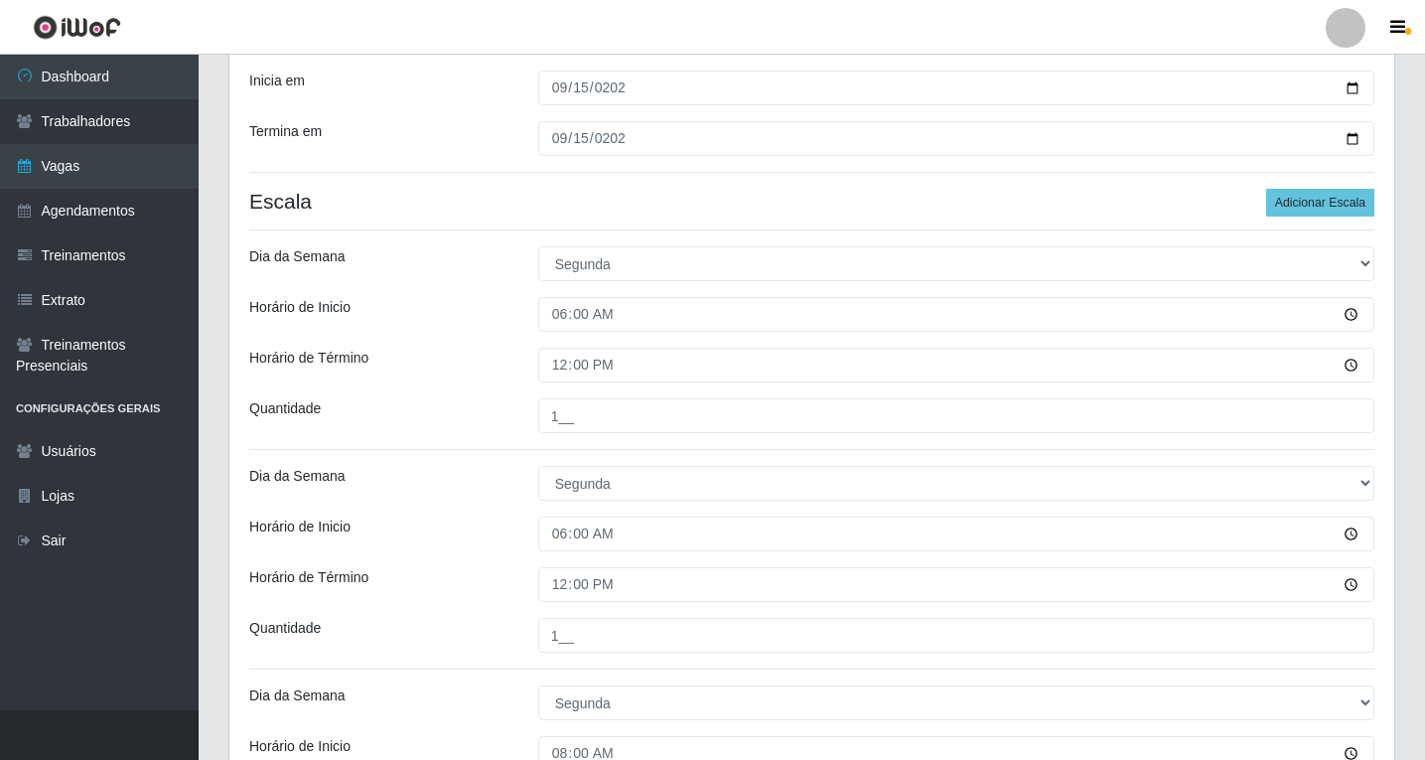
scroll to position [77, 0]
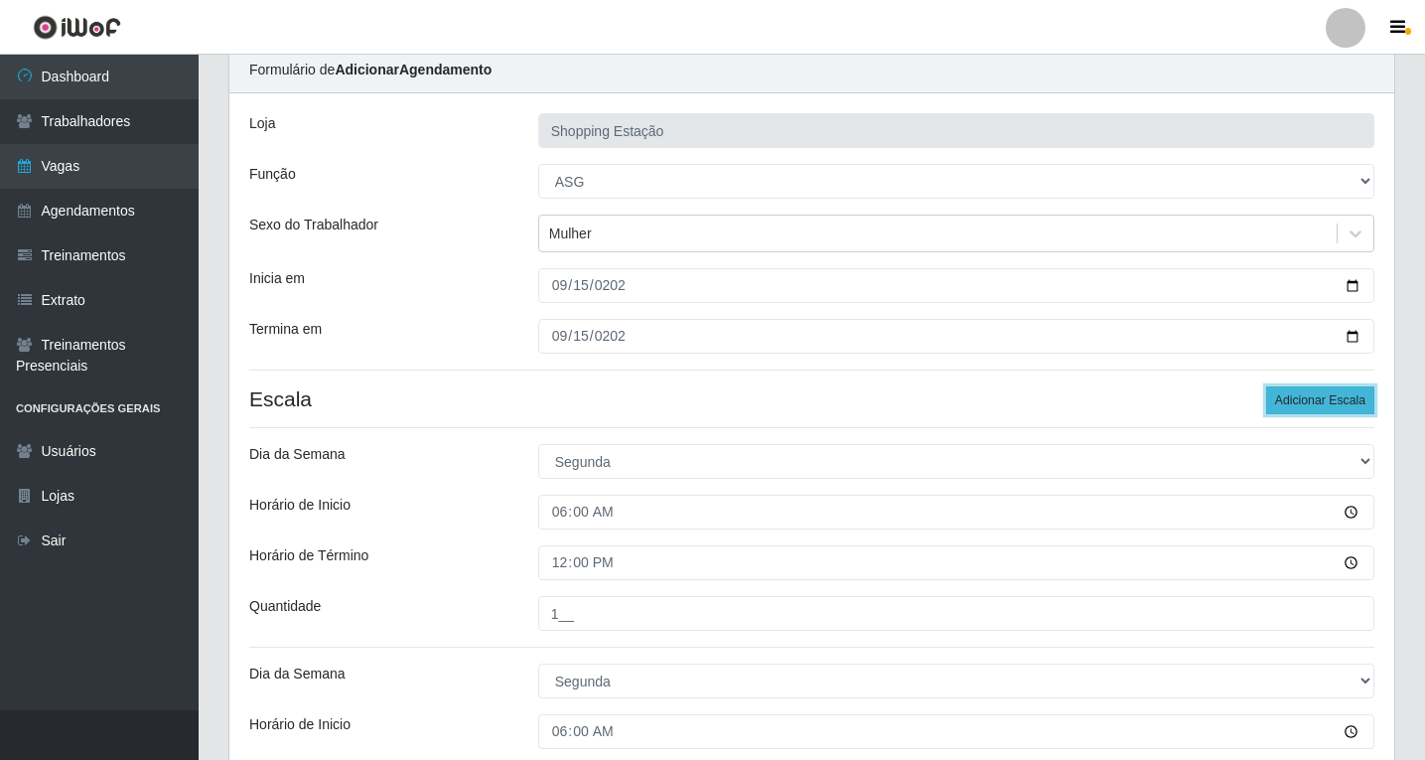
click at [1283, 393] on button "Adicionar Escala" at bounding box center [1320, 400] width 108 height 28
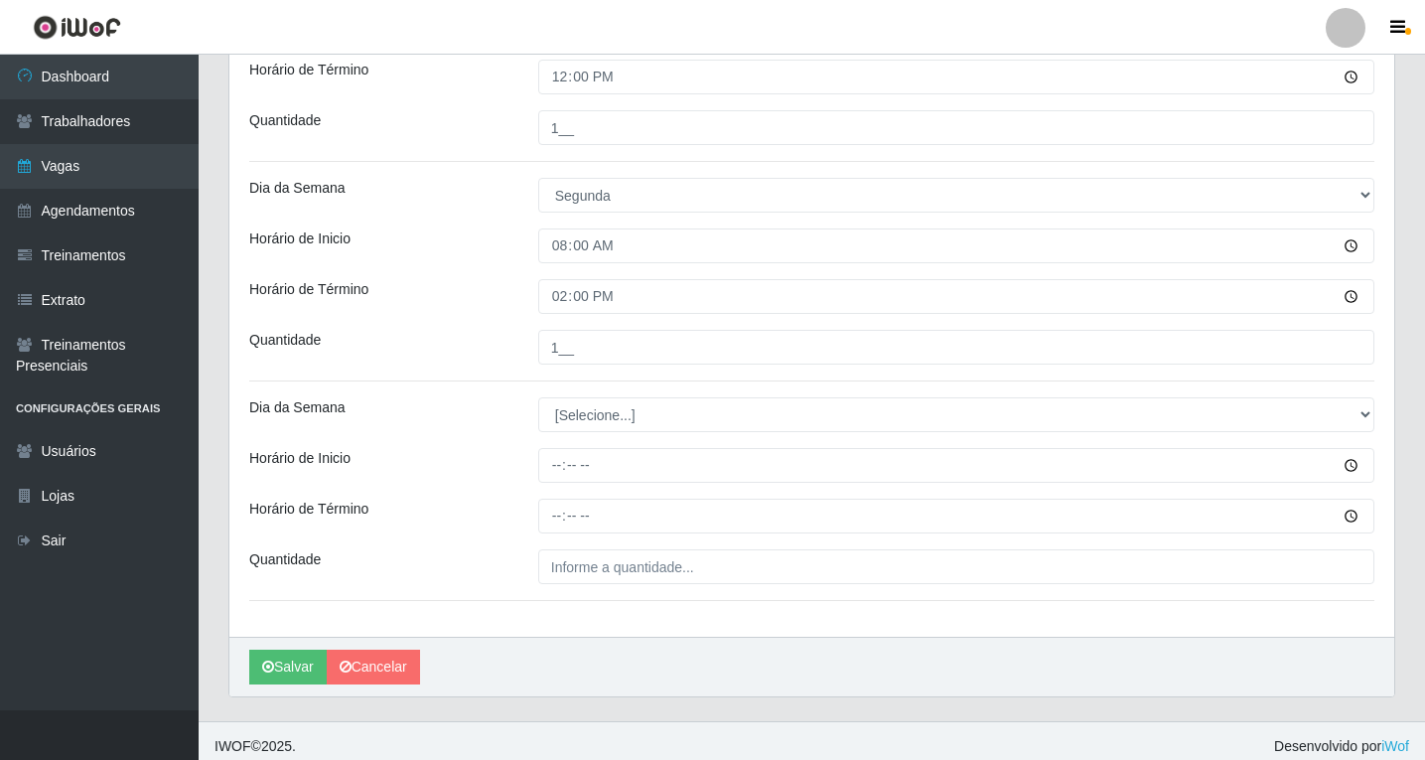
scroll to position [793, 0]
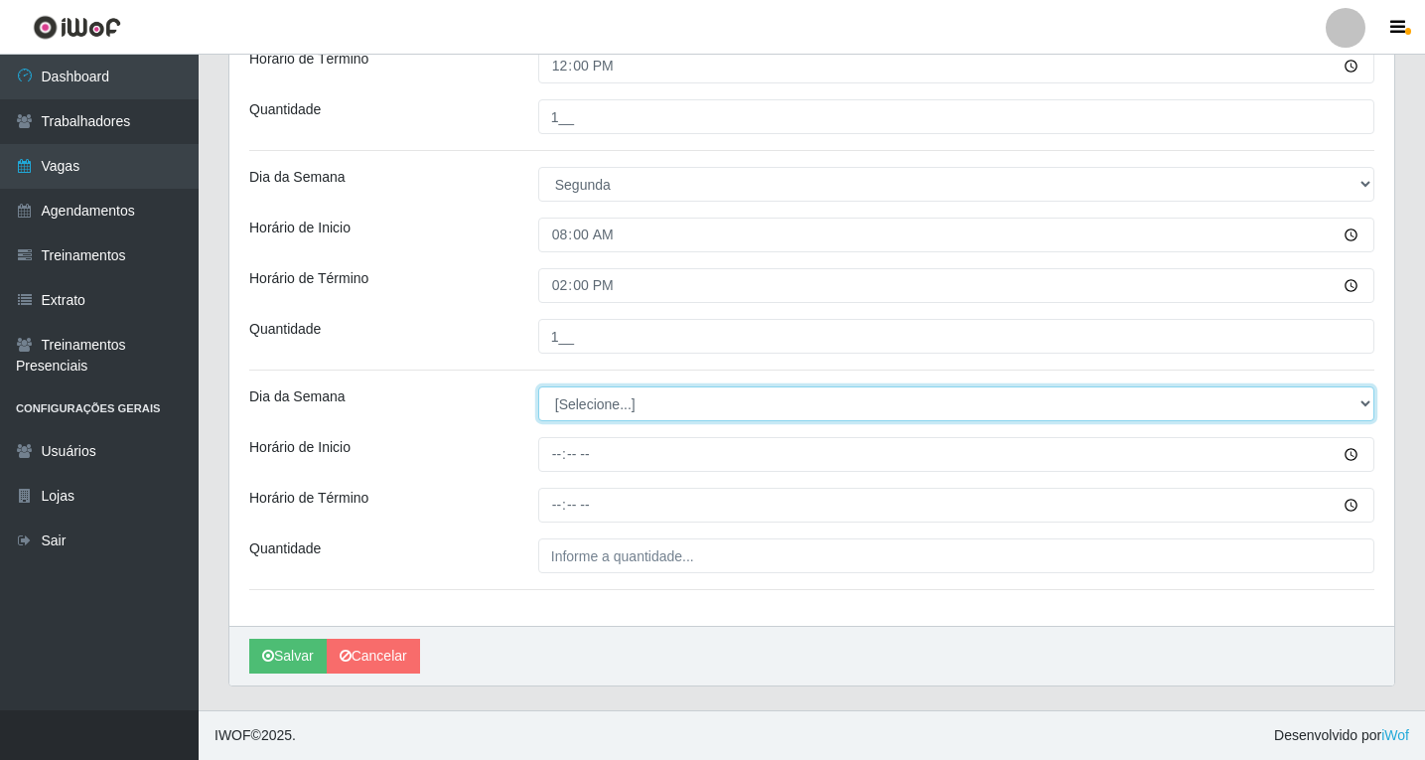
click at [566, 395] on select "[Selecione...] Segunda Terça Quarta Quinta Sexta Sábado Domingo" at bounding box center [956, 403] width 836 height 35
select select "1"
click at [538, 386] on select "[Selecione...] Segunda Terça Quarta Quinta Sexta Sábado Domingo" at bounding box center [956, 403] width 836 height 35
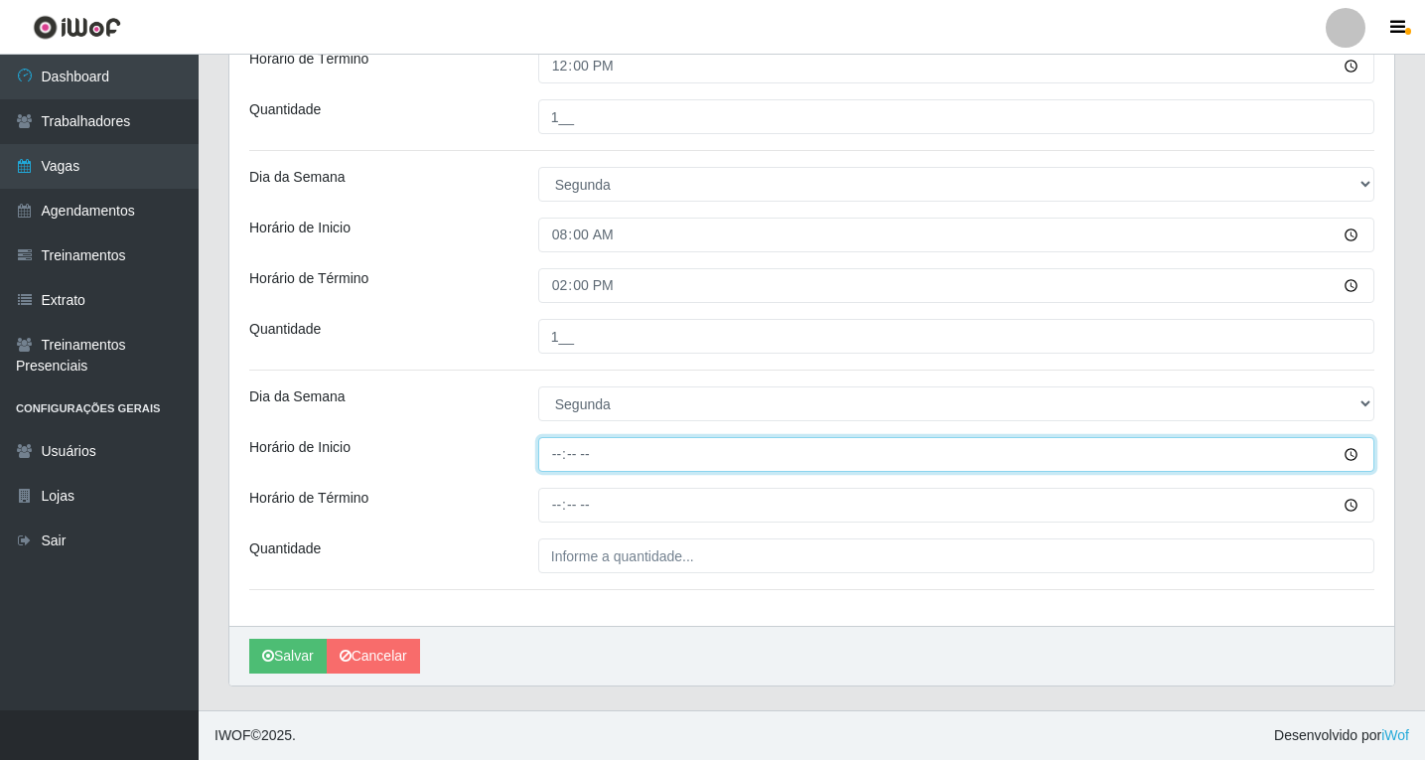
click at [553, 454] on input "Horário de Inicio" at bounding box center [956, 454] width 836 height 35
type input "14:00"
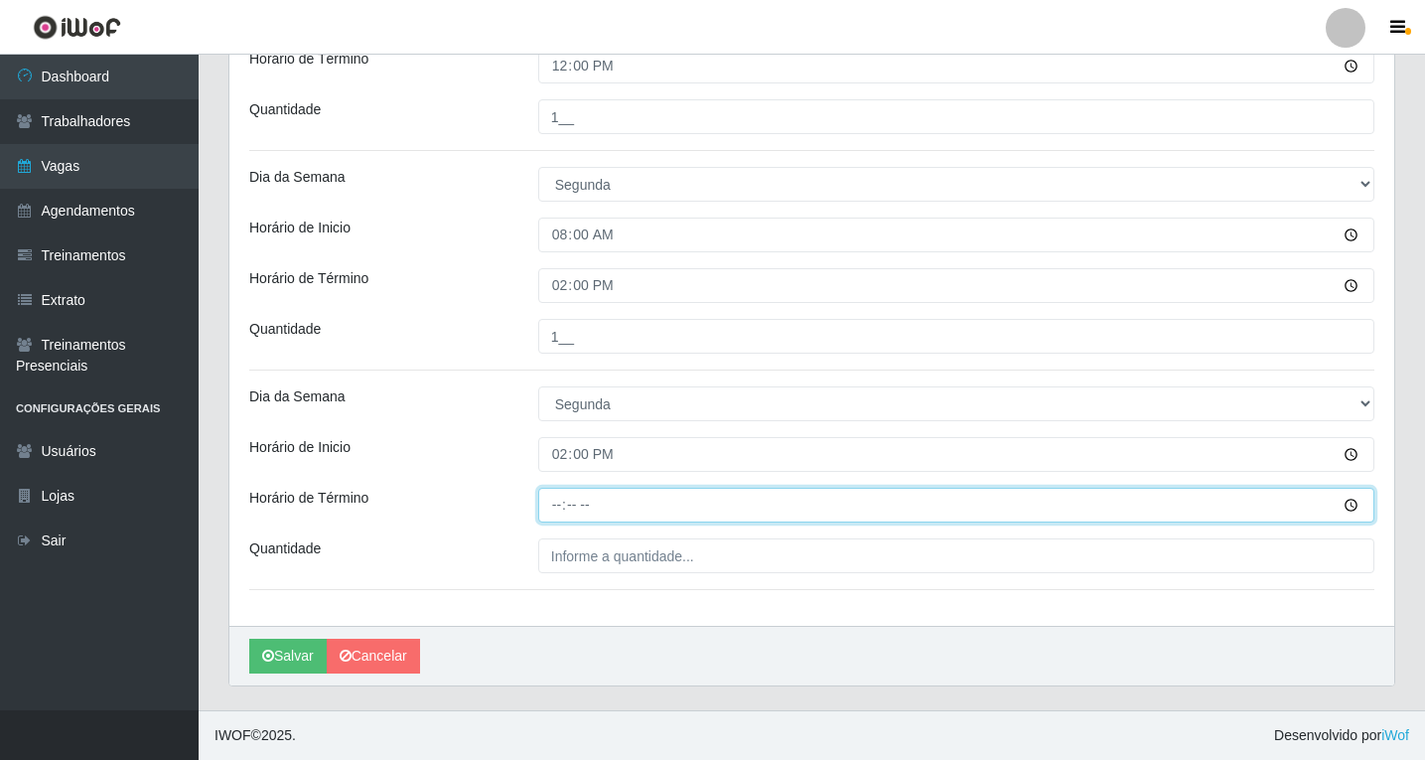
click at [554, 508] on input "Horário de Término" at bounding box center [956, 505] width 836 height 35
type input "20:00"
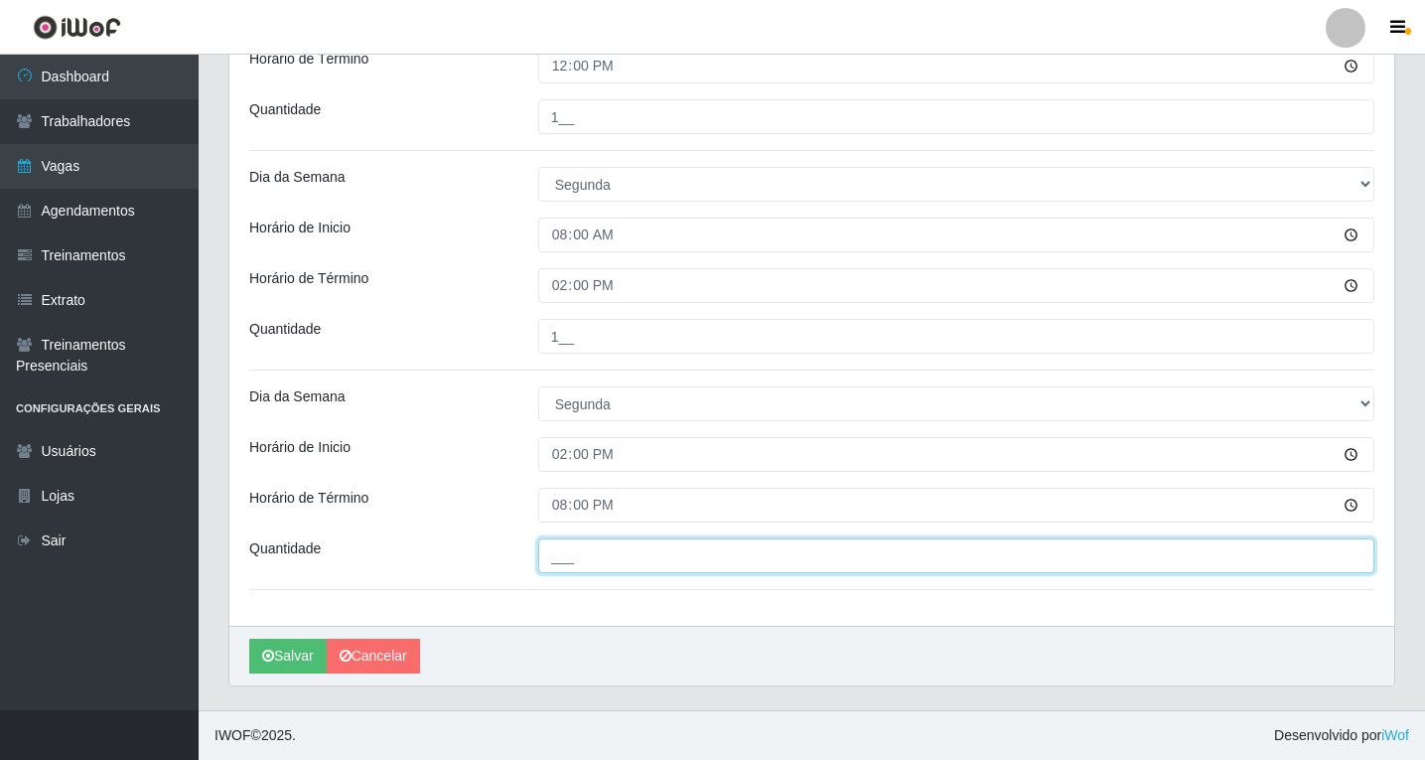
click at [583, 564] on input "___" at bounding box center [956, 555] width 836 height 35
type input "1__"
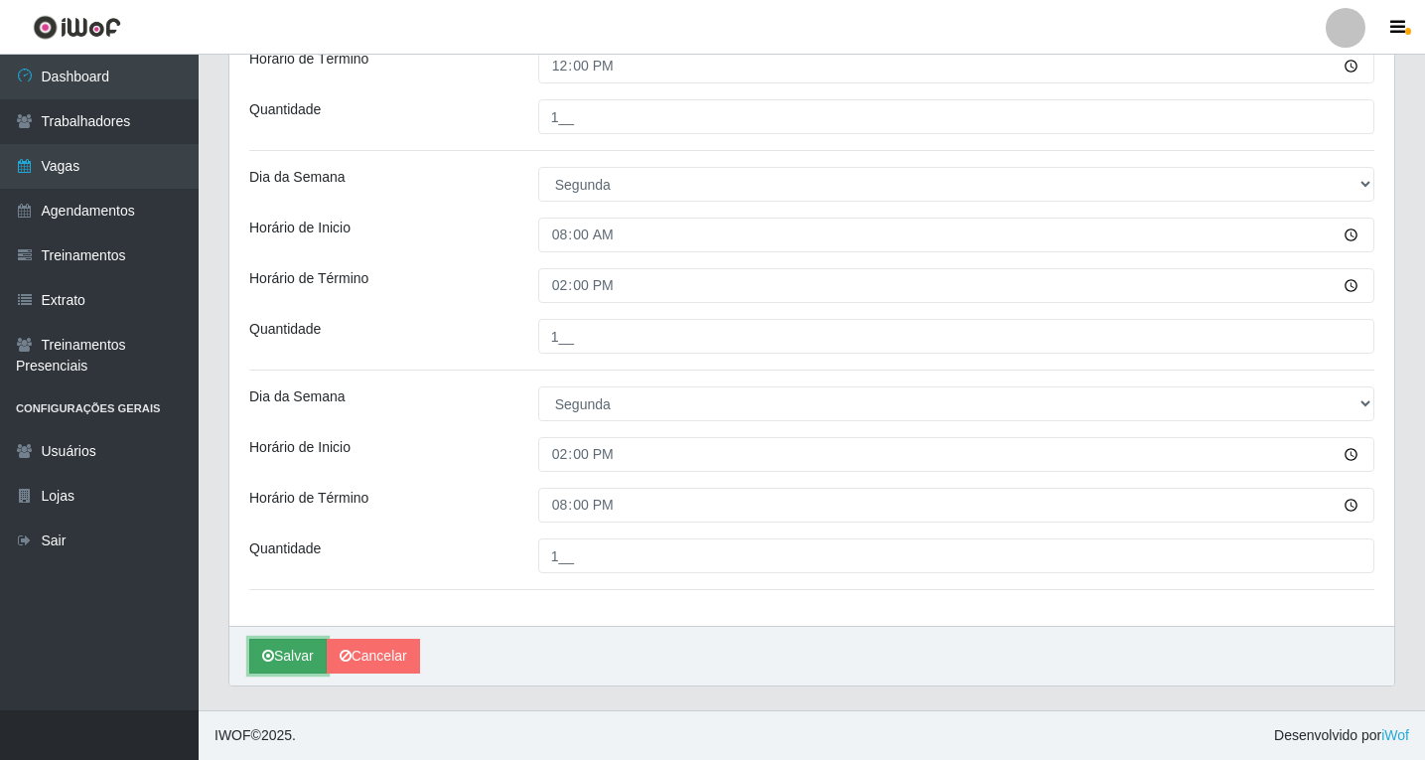
click at [294, 656] on button "Salvar" at bounding box center [287, 656] width 77 height 35
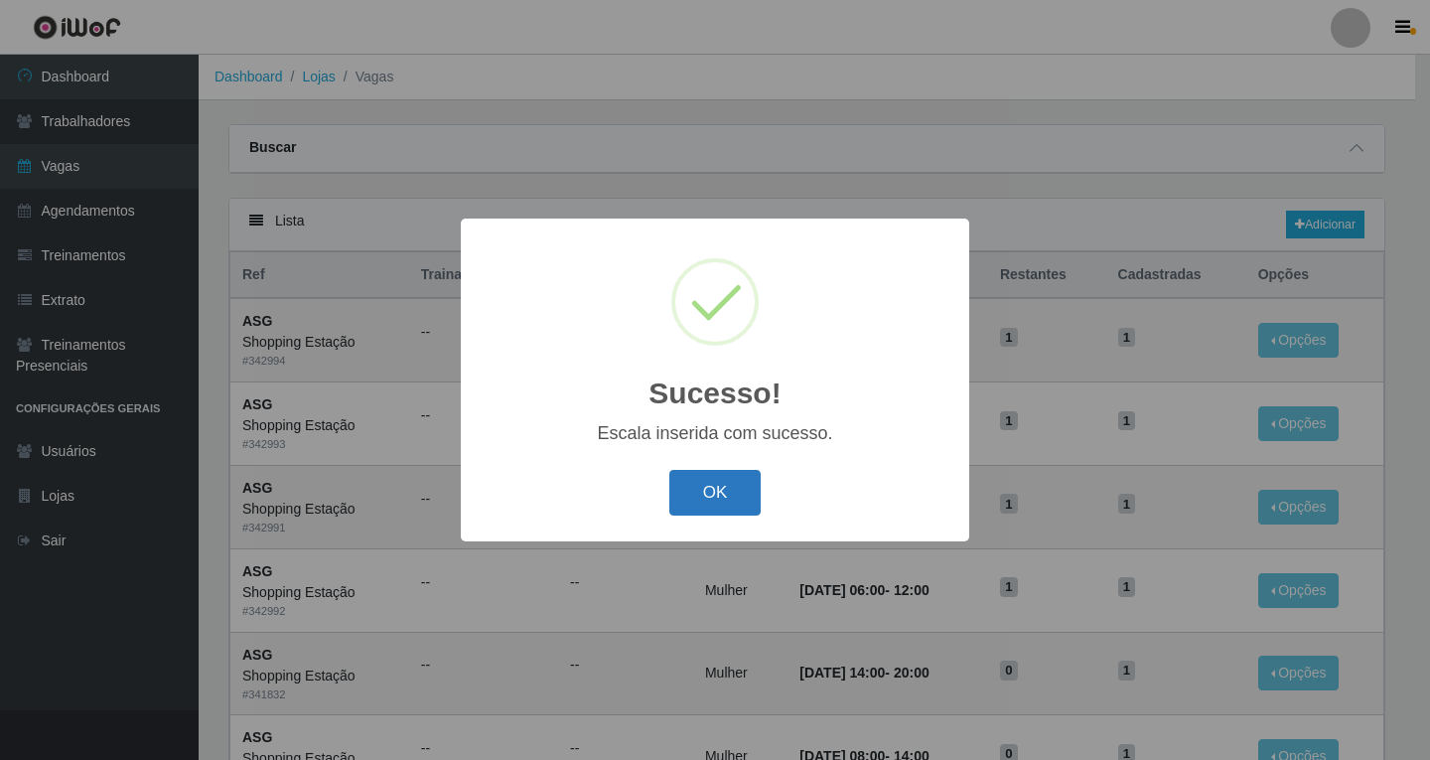
click at [718, 494] on button "OK" at bounding box center [715, 493] width 92 height 47
